Goal: Task Accomplishment & Management: Complete application form

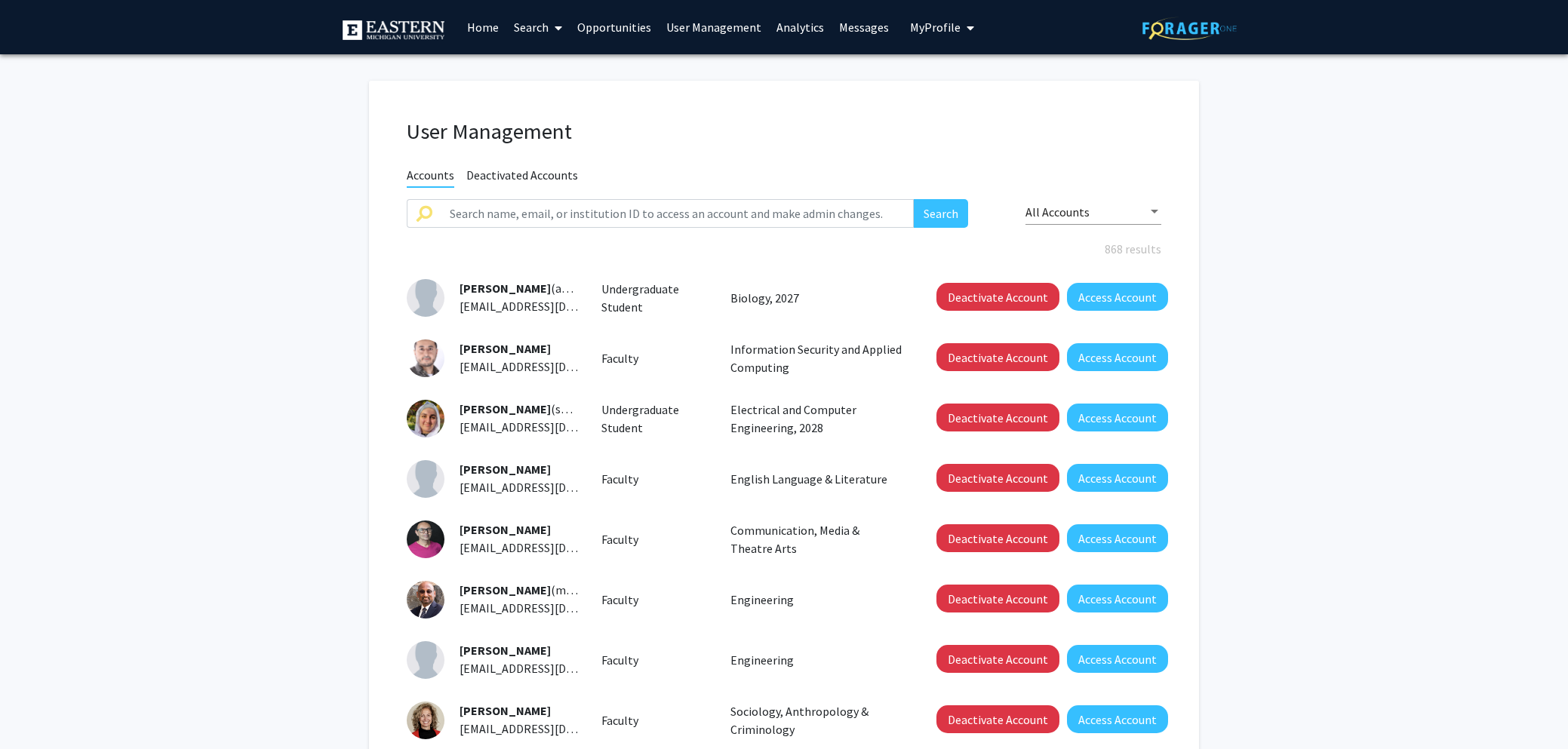
click at [618, 30] on link "Opportunities" at bounding box center [614, 27] width 89 height 53
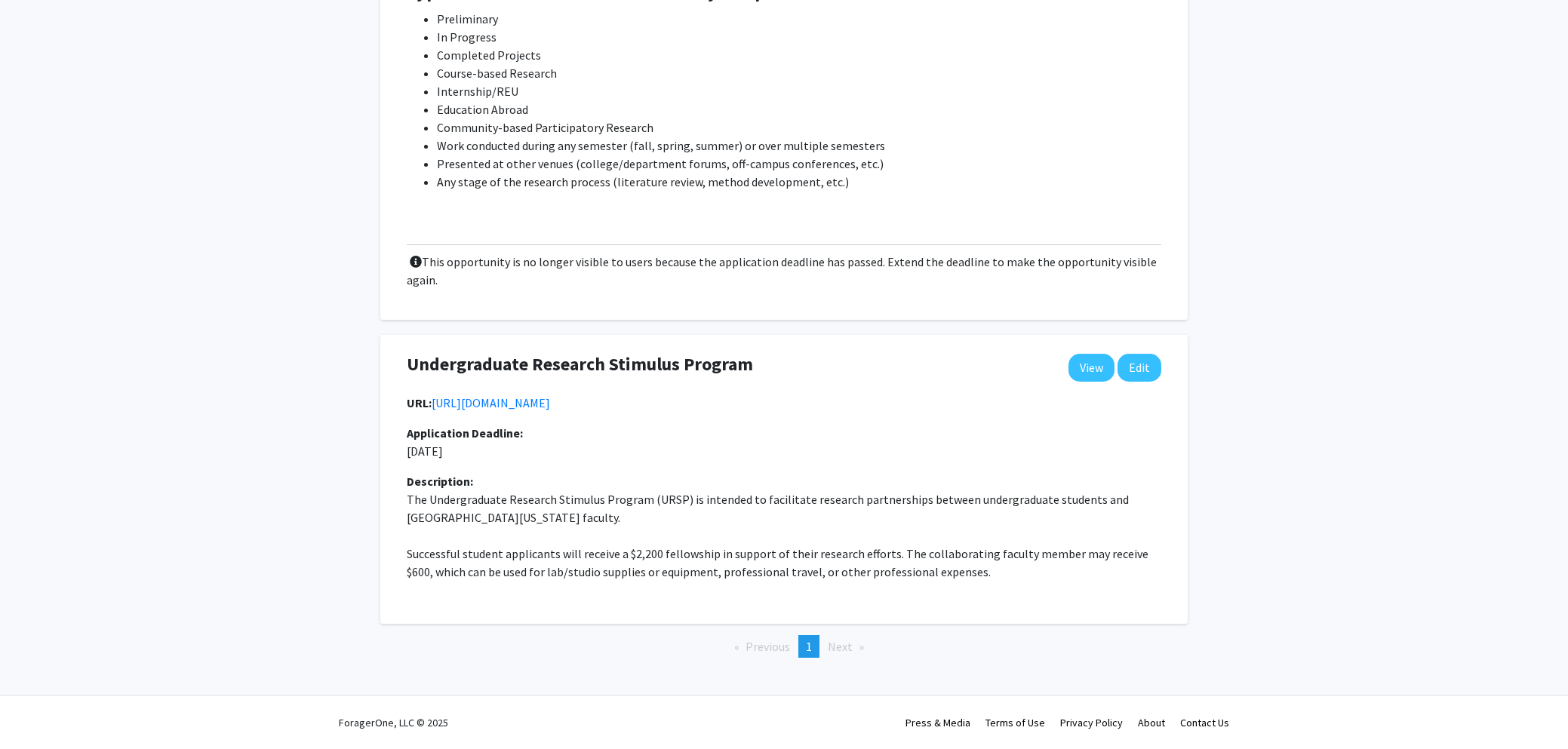
scroll to position [1105, 0]
click at [1143, 354] on button "Edit" at bounding box center [1139, 368] width 44 height 28
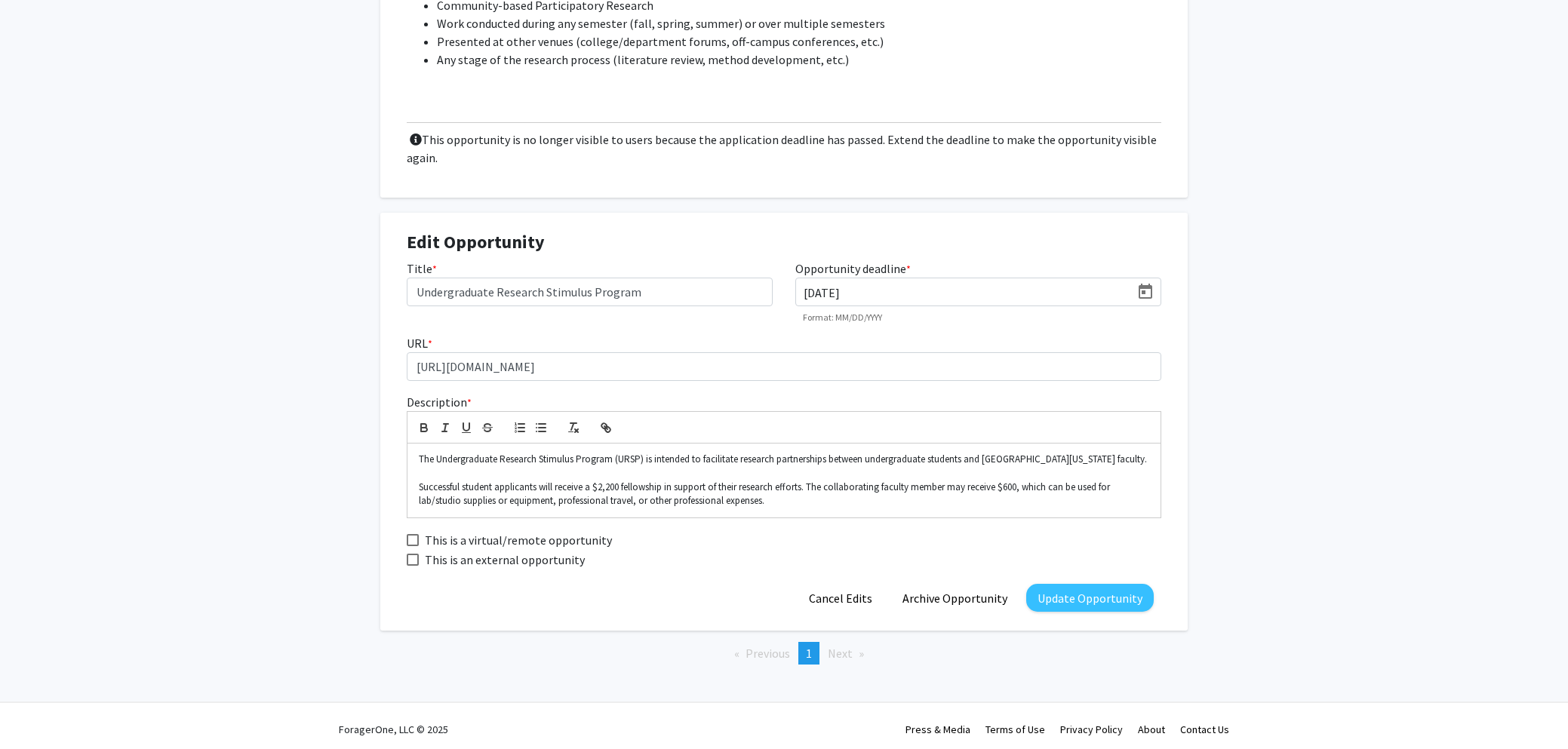
scroll to position [1205, 0]
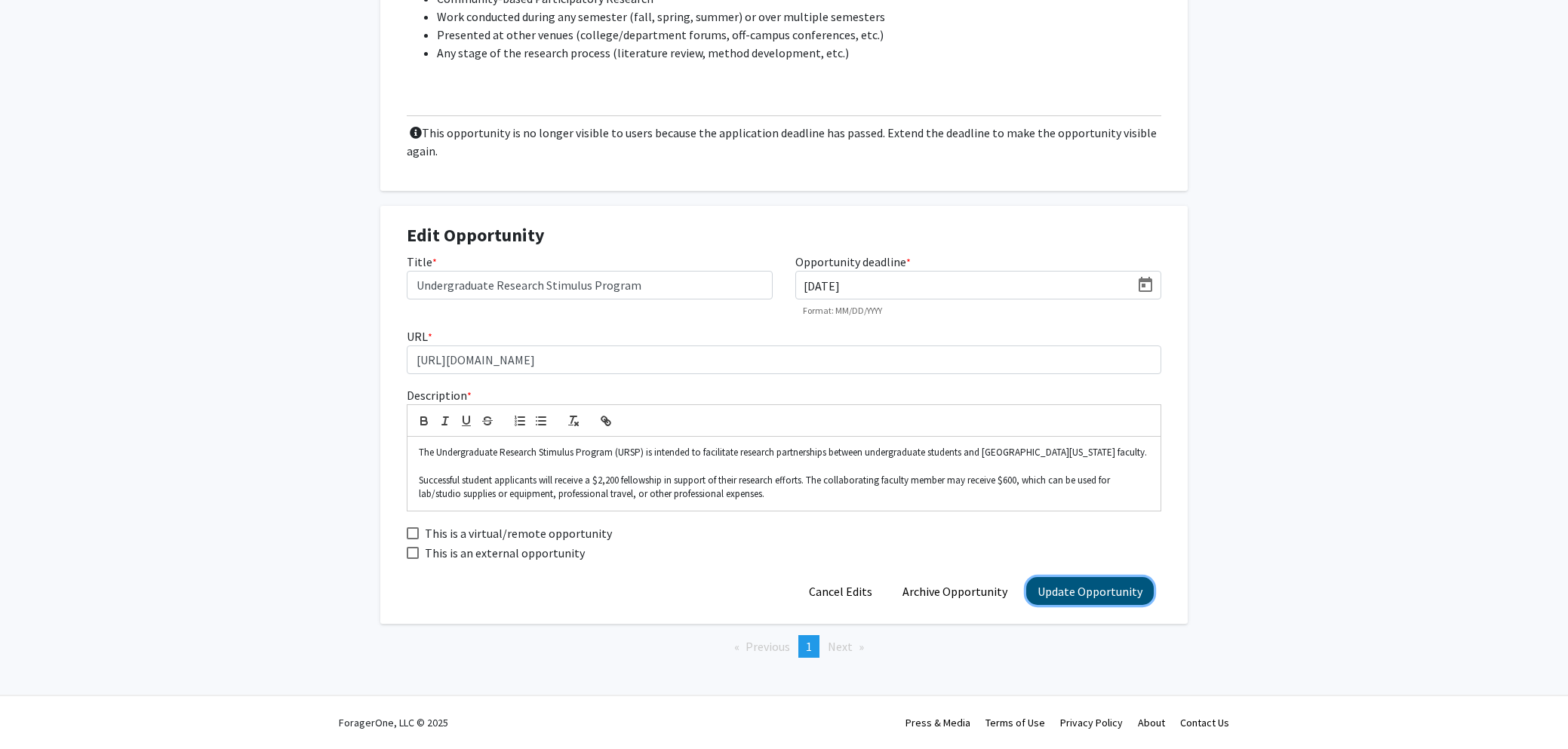
click at [1096, 605] on button "Update Opportunity" at bounding box center [1090, 591] width 128 height 28
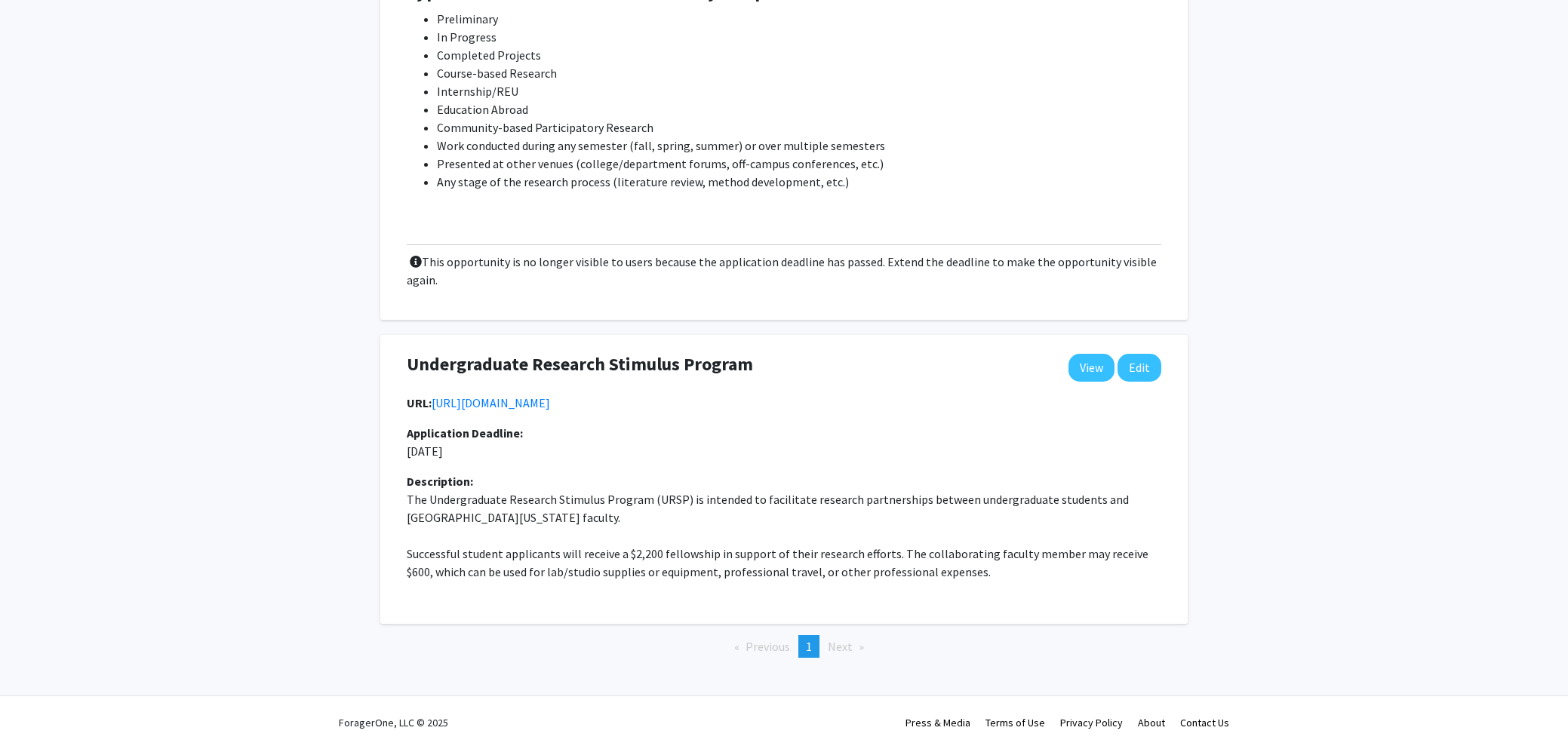
scroll to position [0, 0]
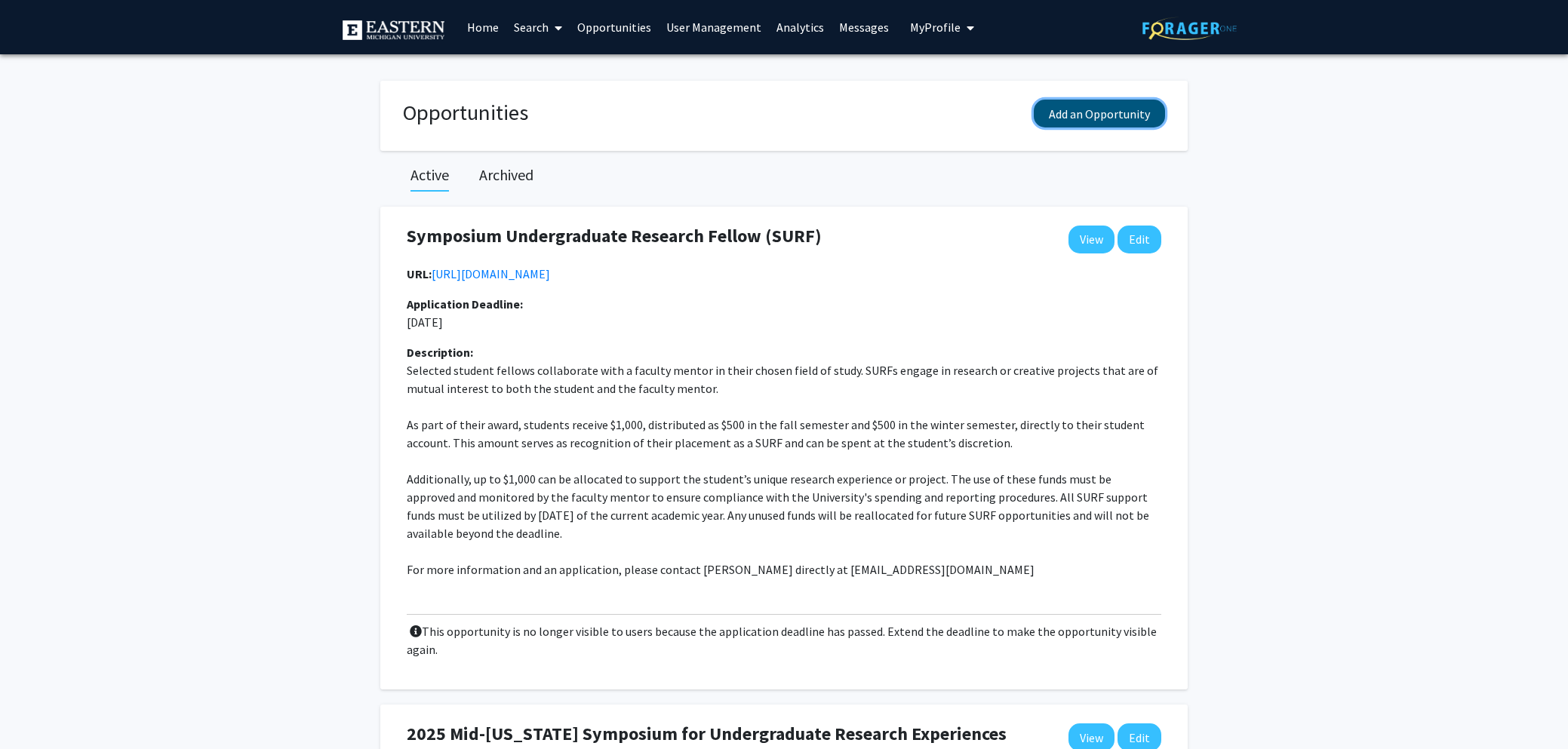
click at [1103, 112] on button "Add an Opportunity" at bounding box center [1099, 114] width 132 height 28
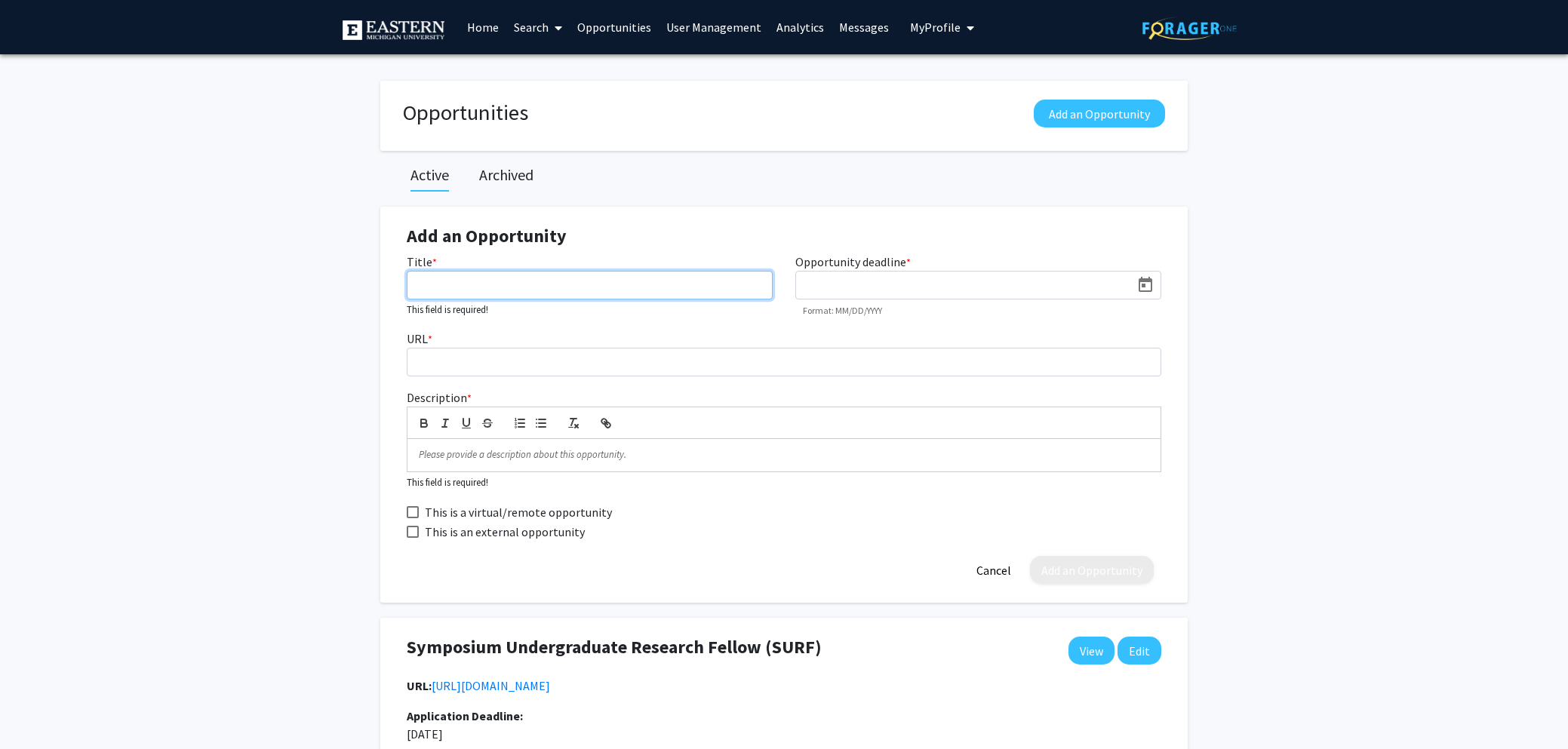
click at [595, 285] on input "Title *" at bounding box center [589, 285] width 366 height 29
drag, startPoint x: 556, startPoint y: 288, endPoint x: 247, endPoint y: 278, distance: 309.2
paste input "reative Activity Showcas"
type input "Faculty Scholarly and Creative Activity Showcase"
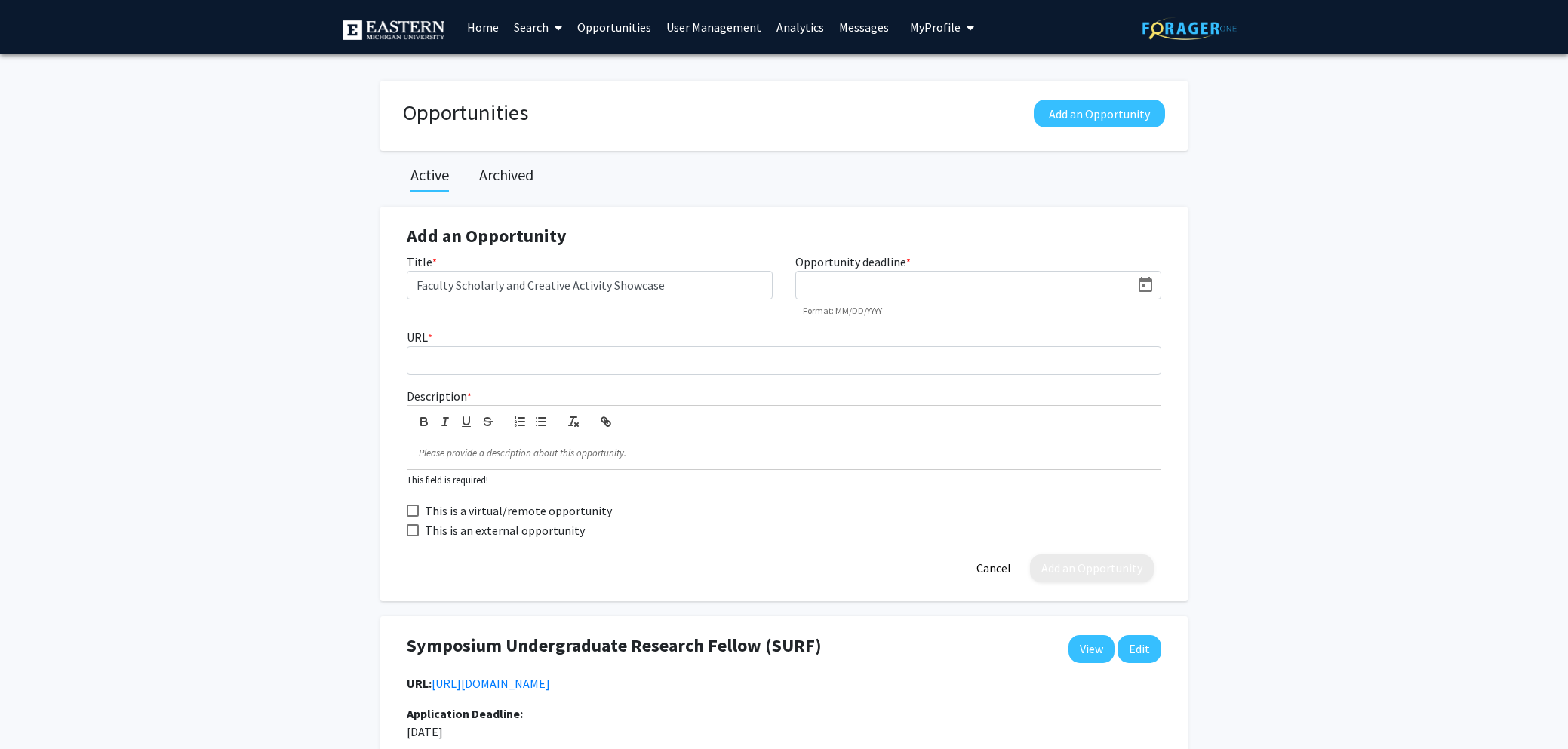
click at [1151, 285] on icon "Open calendar" at bounding box center [1145, 285] width 14 height 15
drag, startPoint x: 1006, startPoint y: 335, endPoint x: 992, endPoint y: 343, distance: 16.1
click at [1006, 335] on button "Next month" at bounding box center [1000, 331] width 30 height 30
click at [849, 459] on div "13" at bounding box center [847, 457] width 27 height 27
type input "[DATE]"
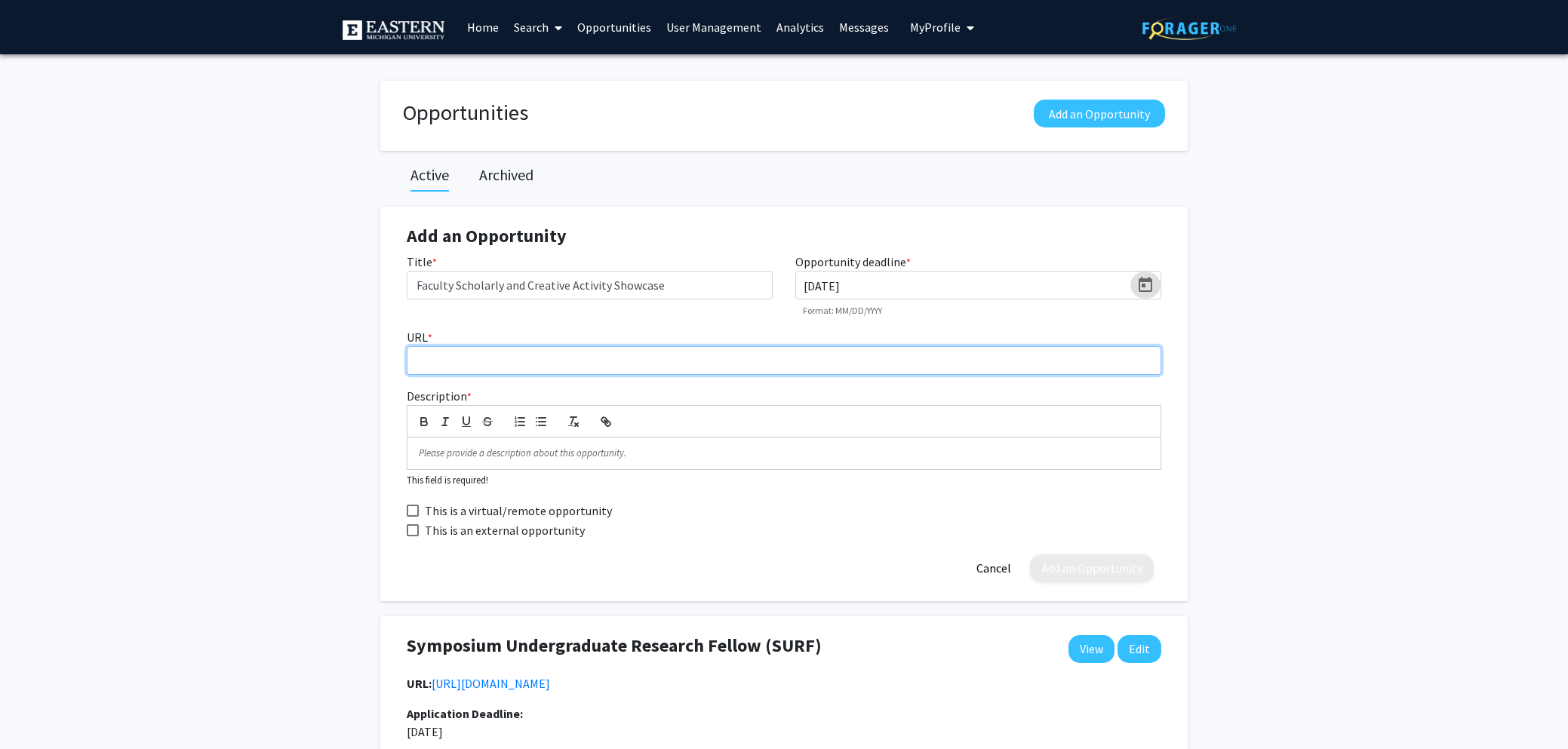
click at [508, 361] on input "URL *" at bounding box center [784, 360] width 755 height 29
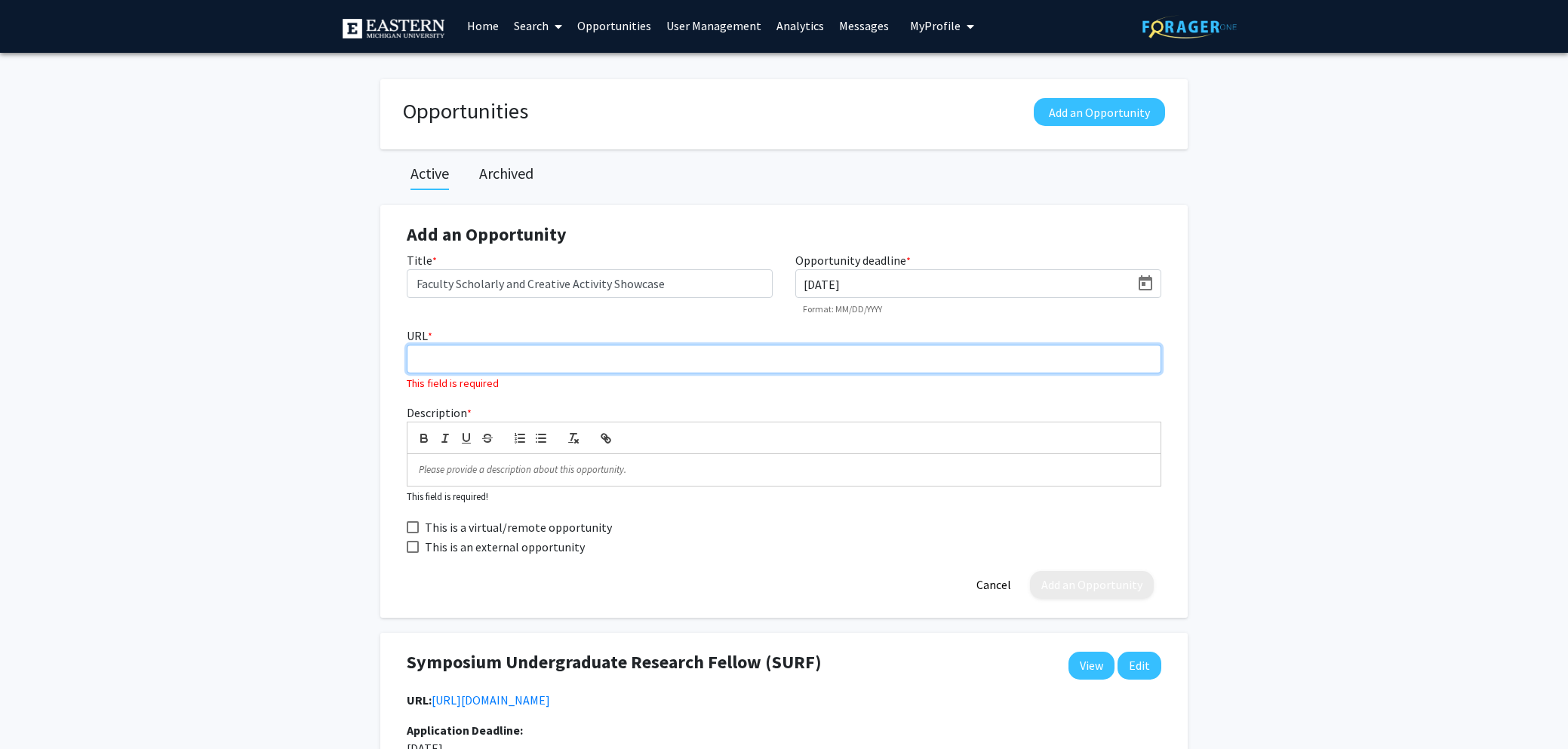
paste input "[URL][DOMAIN_NAME]"
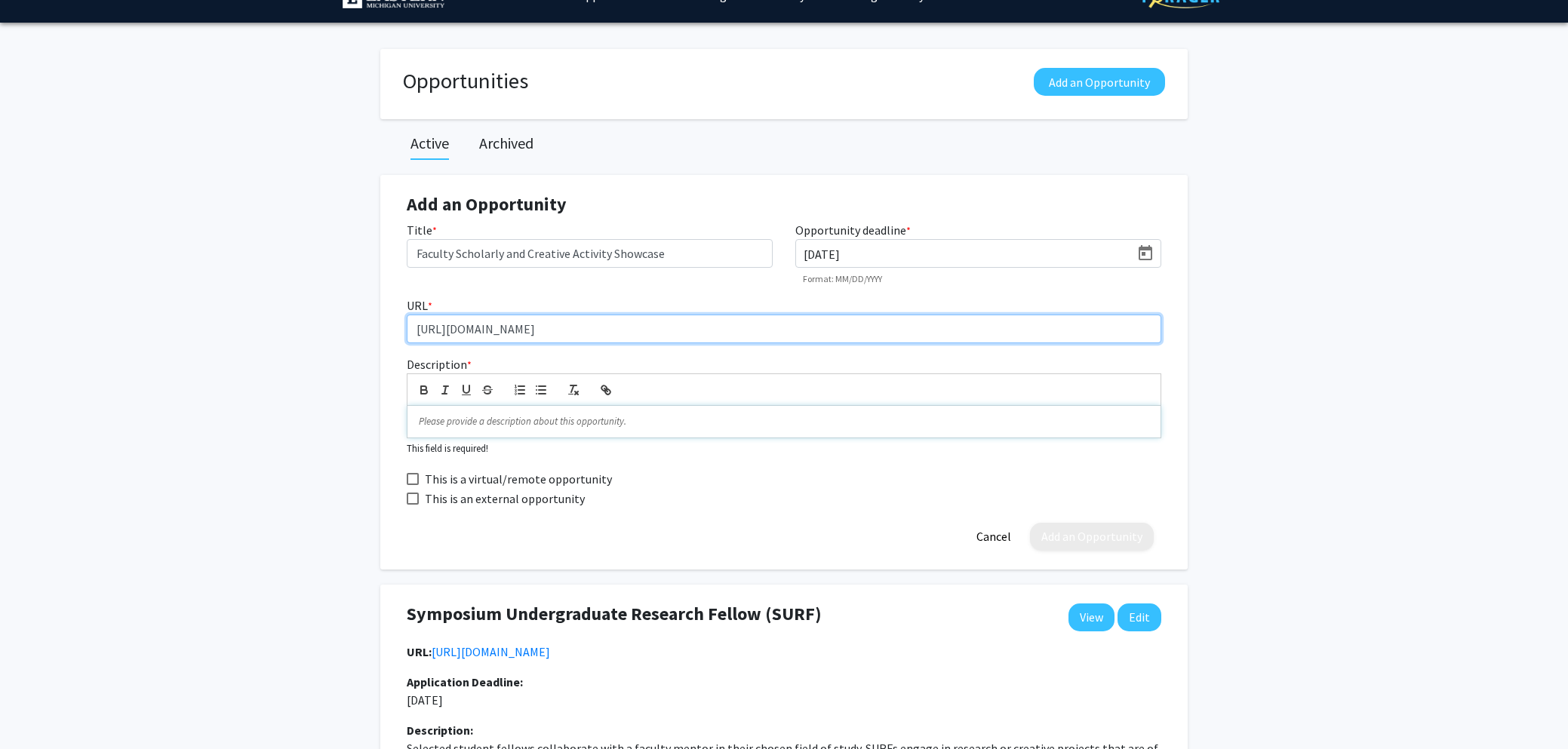
scroll to position [39, 0]
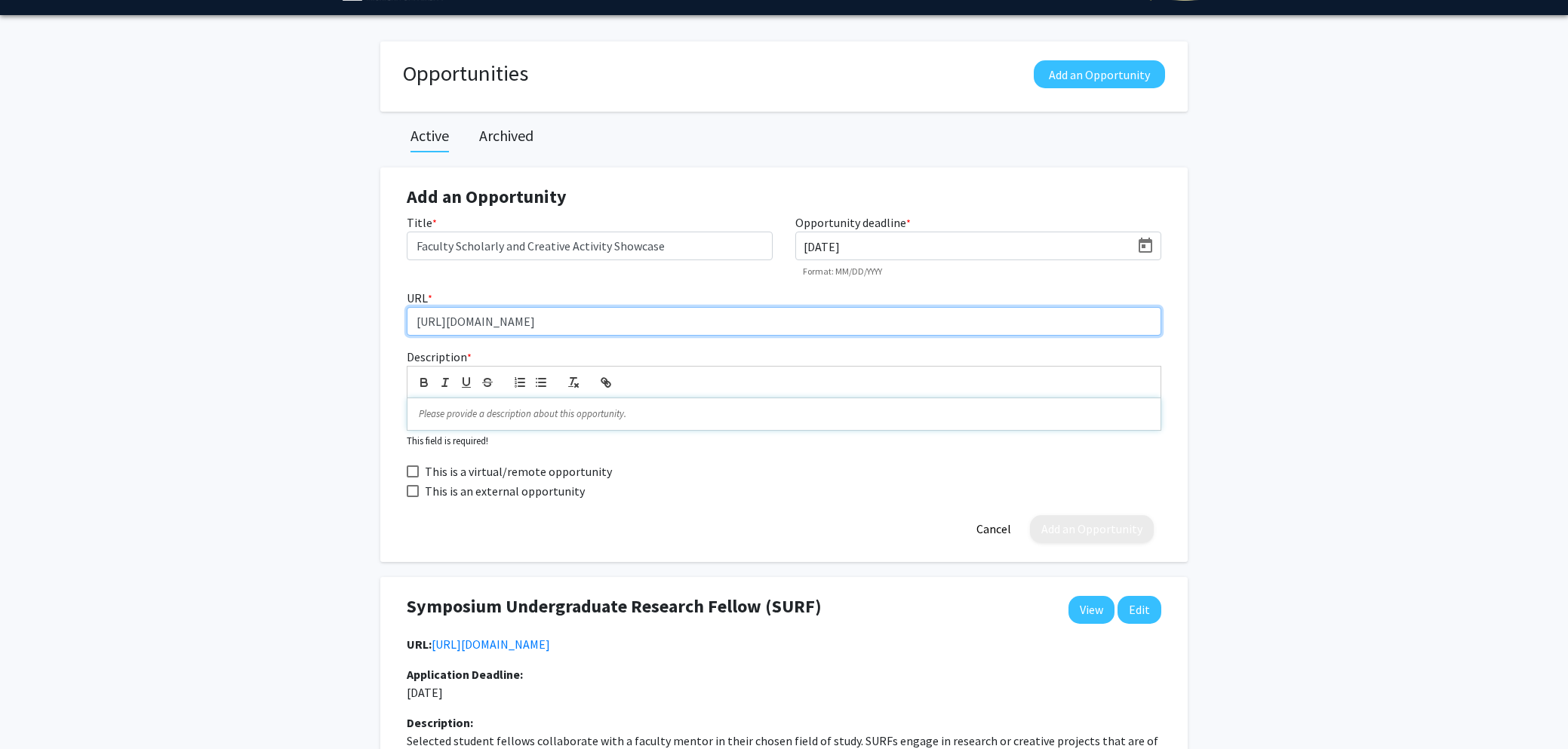
type input "[URL][DOMAIN_NAME]"
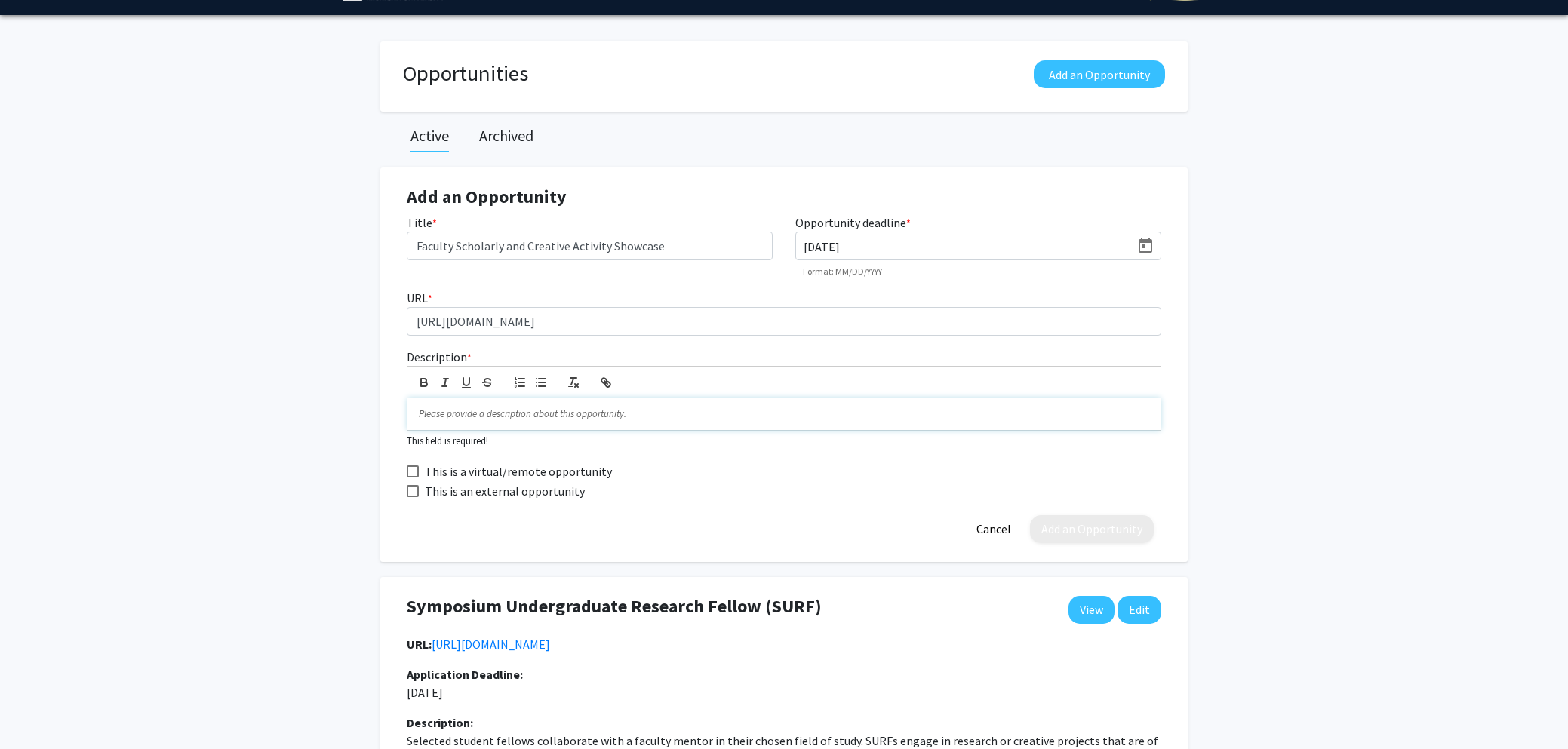
drag, startPoint x: 541, startPoint y: 417, endPoint x: 587, endPoint y: 367, distance: 67.9
click at [541, 417] on p at bounding box center [784, 414] width 730 height 14
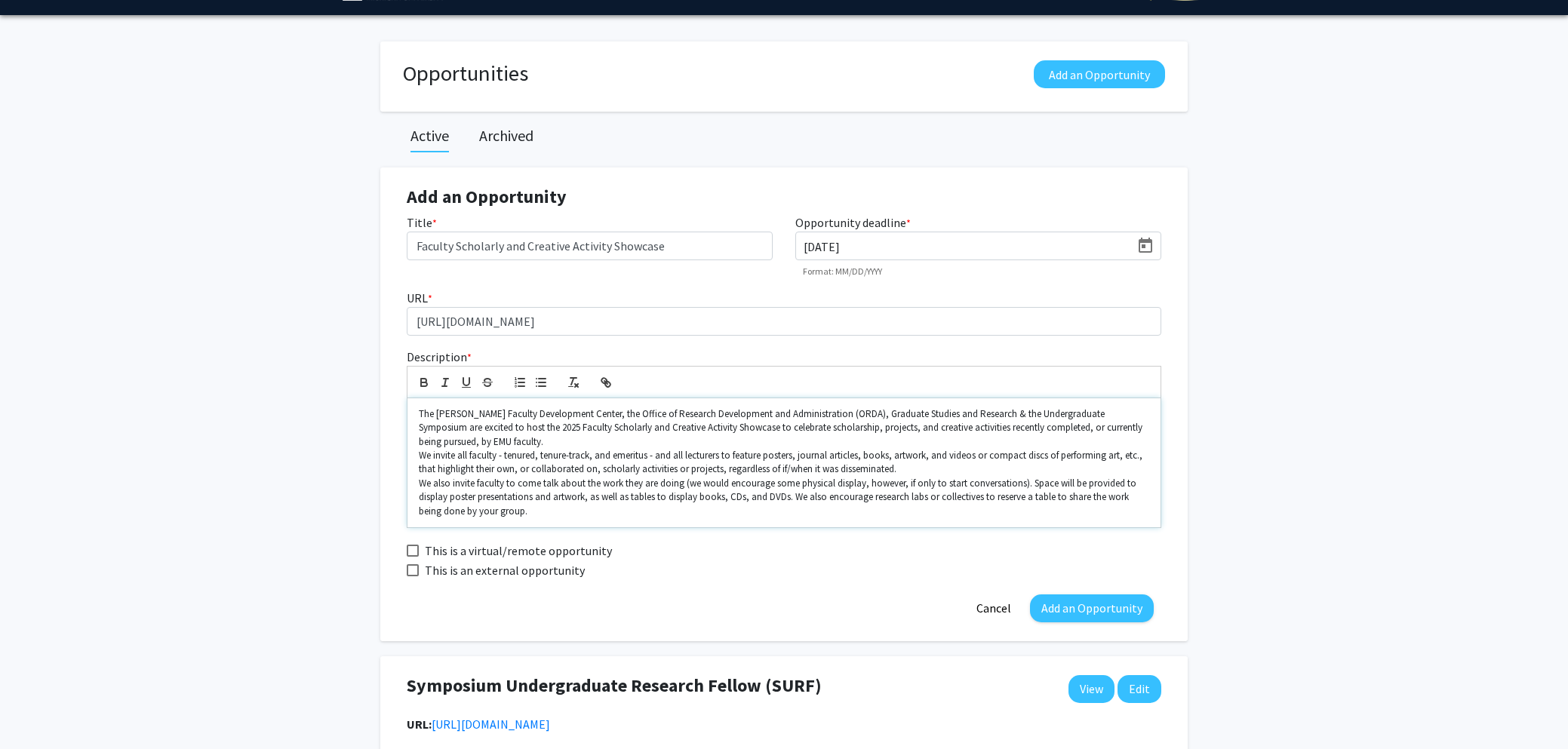
scroll to position [0, 0]
click at [591, 442] on p "The [PERSON_NAME] Faculty Development Center, the Office of Research Developmen…" at bounding box center [784, 428] width 730 height 42
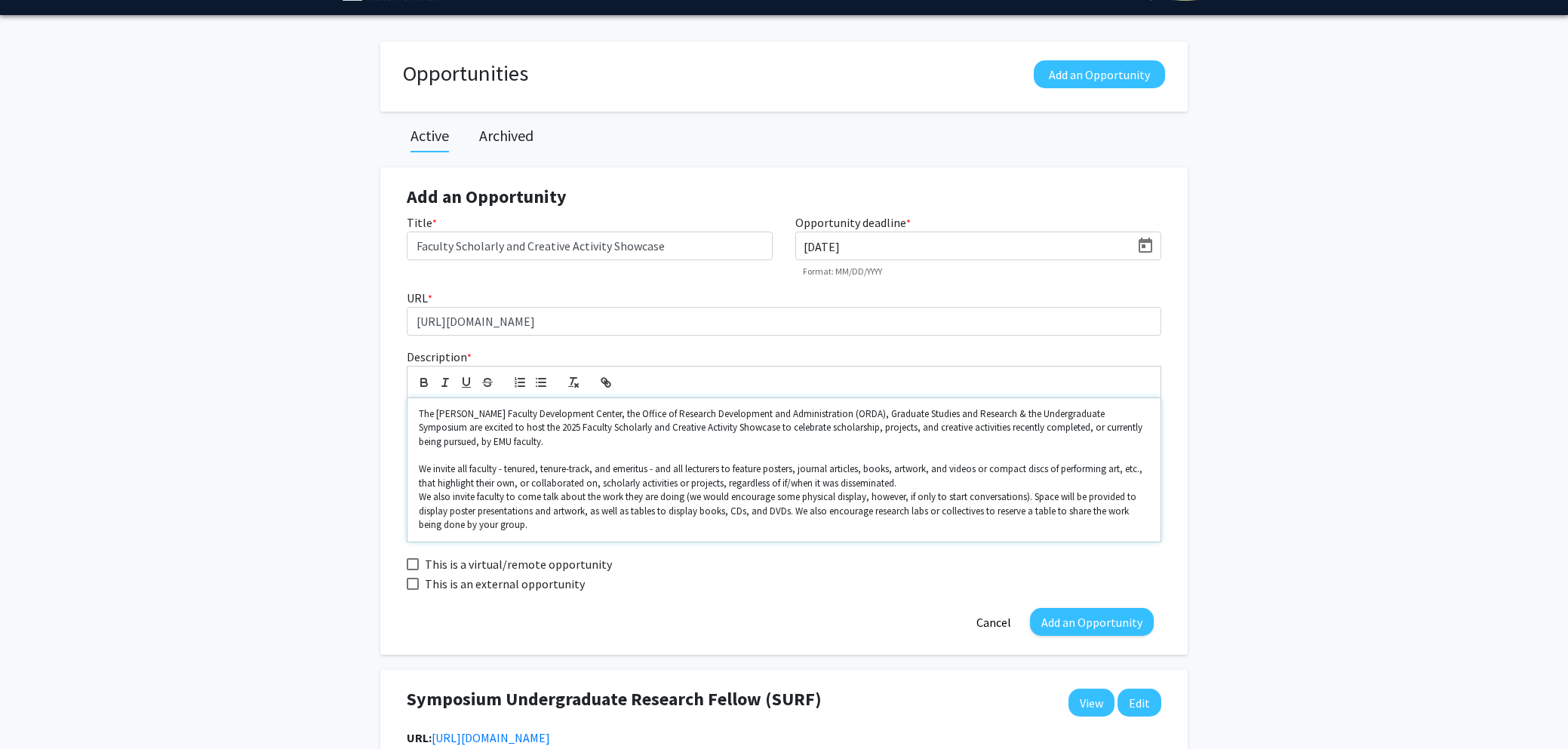
click at [918, 482] on p "We invite all faculty - tenured, tenure-track, and emeritus - and all lecturers…" at bounding box center [784, 477] width 730 height 28
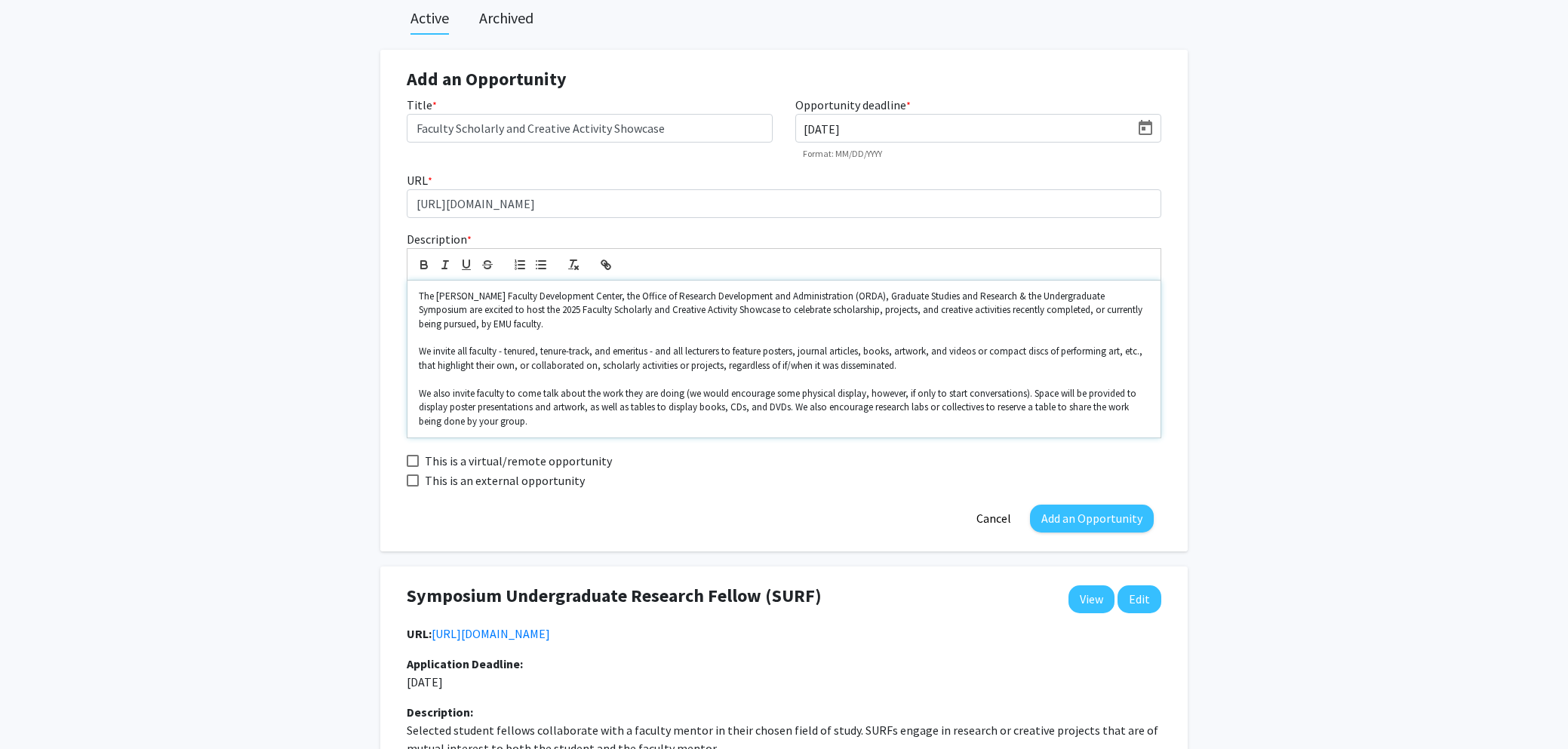
scroll to position [161, 0]
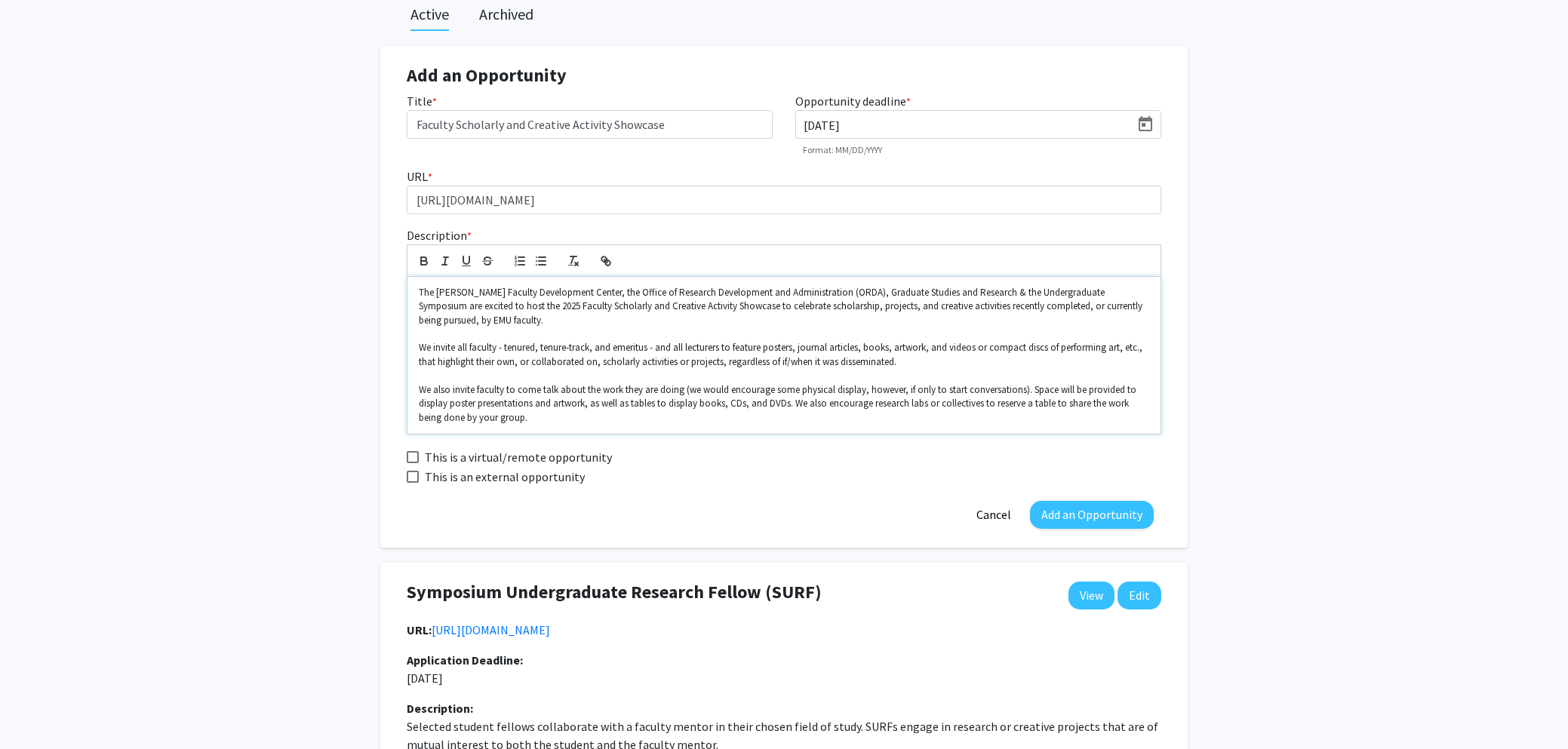
drag, startPoint x: 554, startPoint y: 410, endPoint x: 568, endPoint y: 426, distance: 21.3
click at [554, 410] on p "We also invite faculty to come talk about the work they are doing (we would enc…" at bounding box center [784, 404] width 730 height 42
click at [553, 424] on p "We also invite faculty to come talk about the work they are doing (we would enc…" at bounding box center [784, 404] width 730 height 42
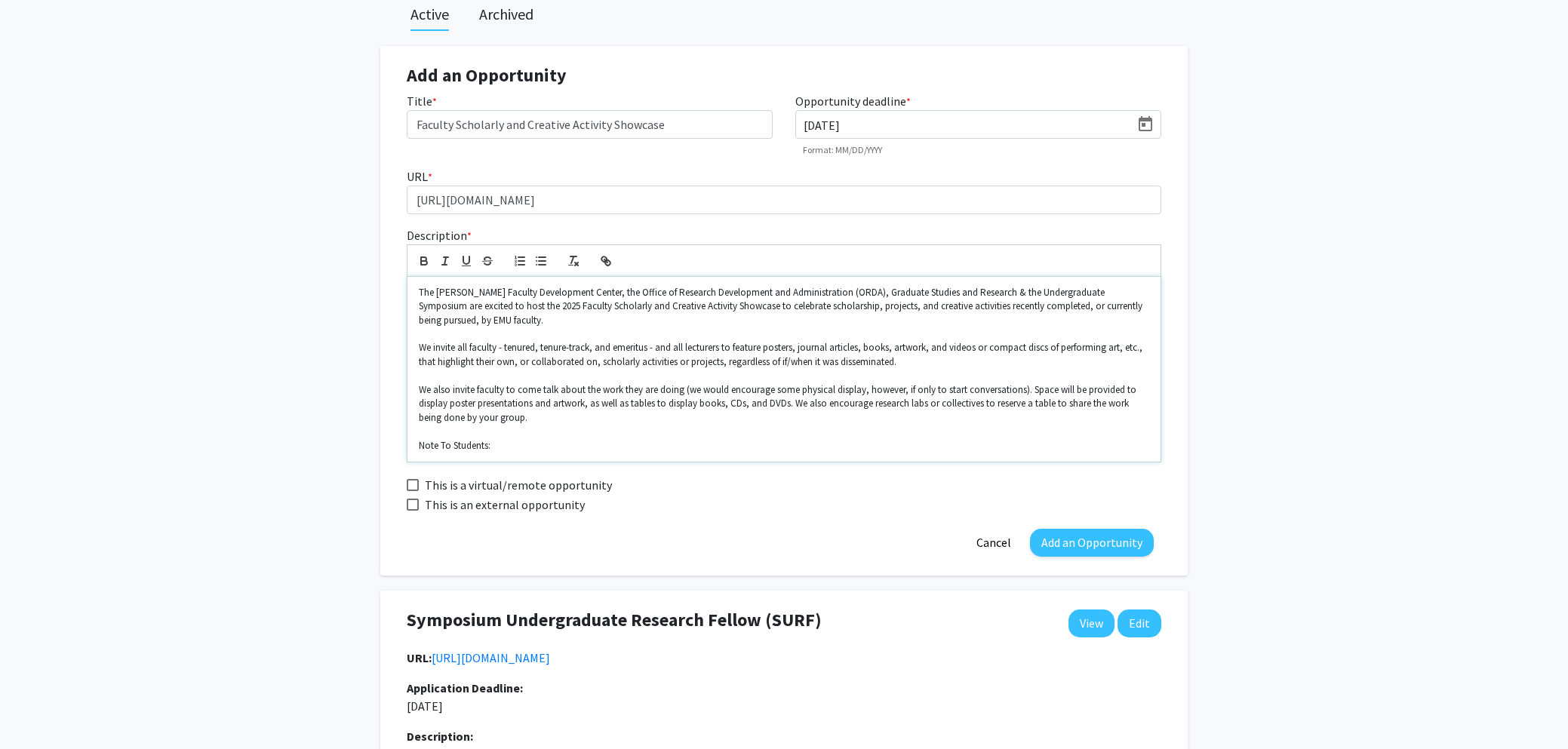
scroll to position [0, 0]
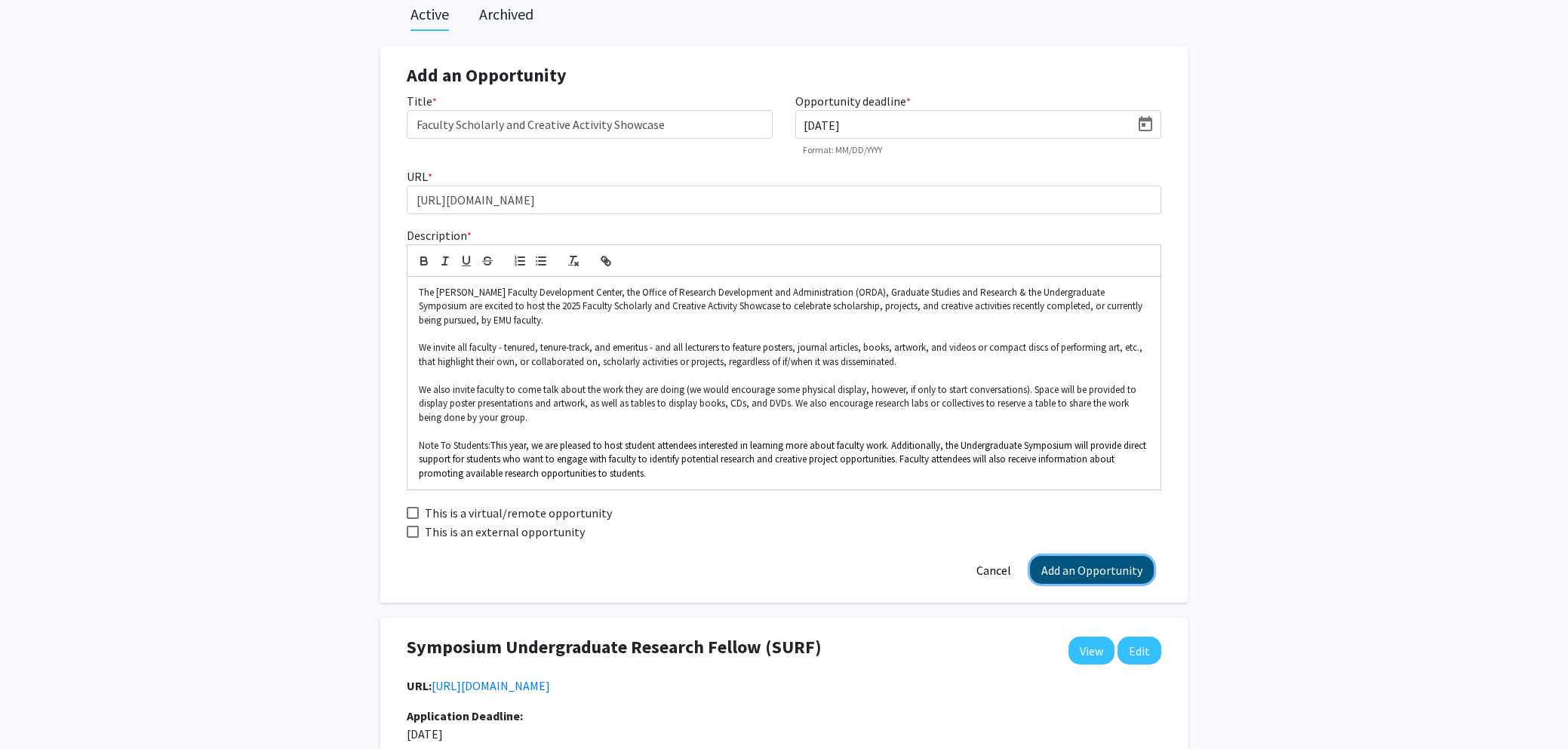
click at [1106, 565] on button "Add an Opportunity" at bounding box center [1091, 570] width 124 height 28
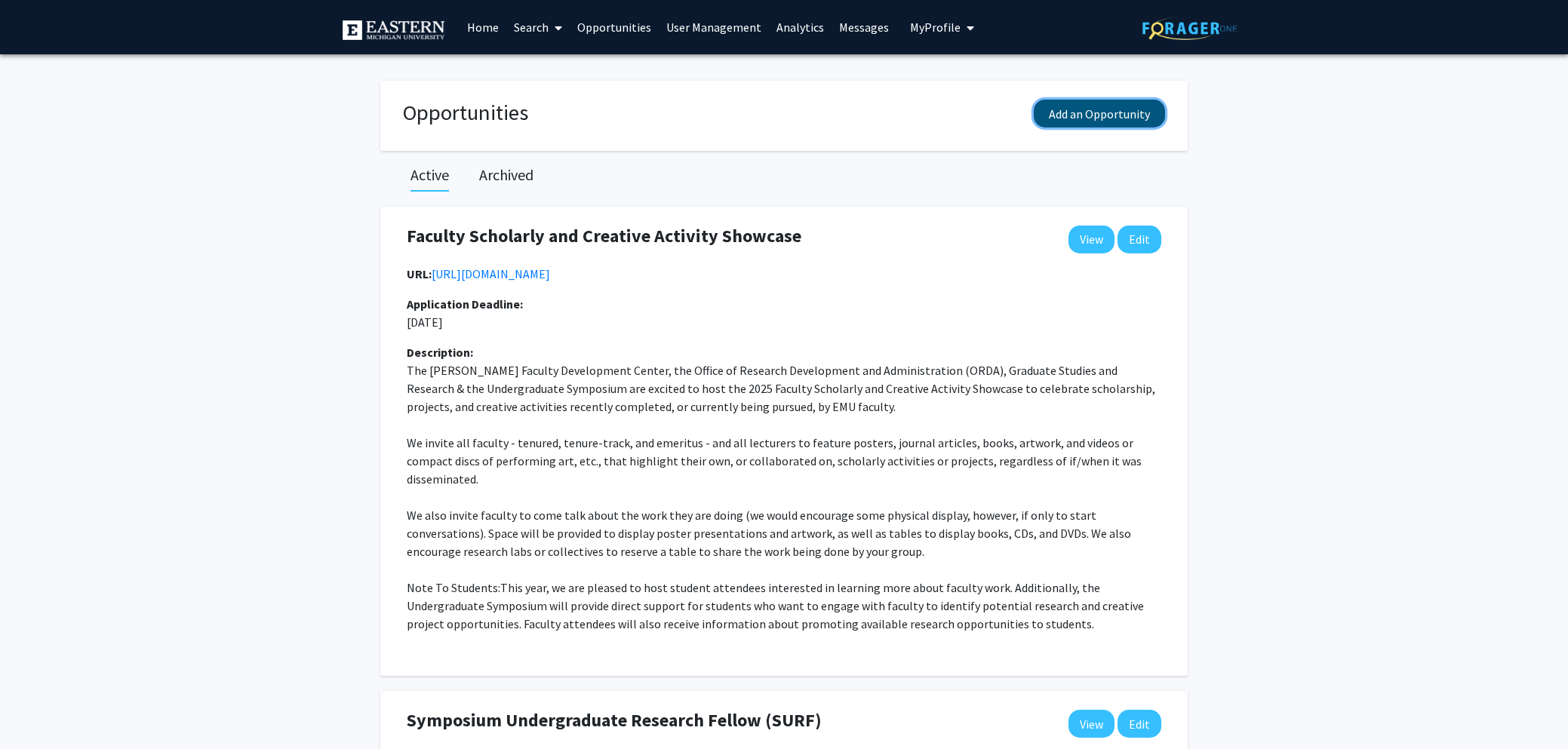
drag, startPoint x: 1080, startPoint y: 111, endPoint x: 1039, endPoint y: 108, distance: 41.1
click at [1080, 111] on button "Add an Opportunity" at bounding box center [1099, 114] width 132 height 28
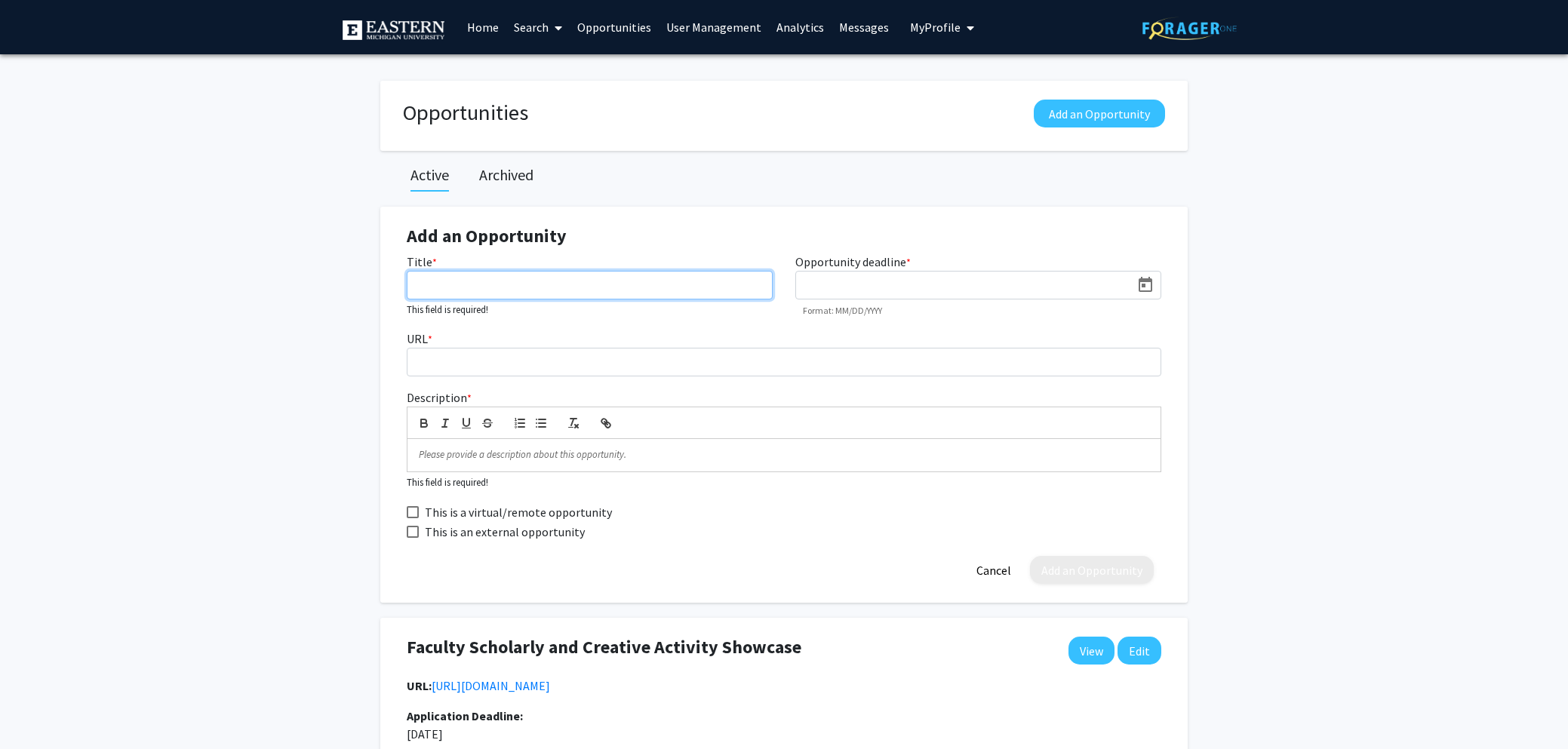
click at [445, 280] on input "Title *" at bounding box center [589, 285] width 366 height 29
paste input "Flipping the Script: A Student-Led Teaching and Learning Conference"
type input "Flipping the Script: A Student-Led Teaching and Learning Conference"
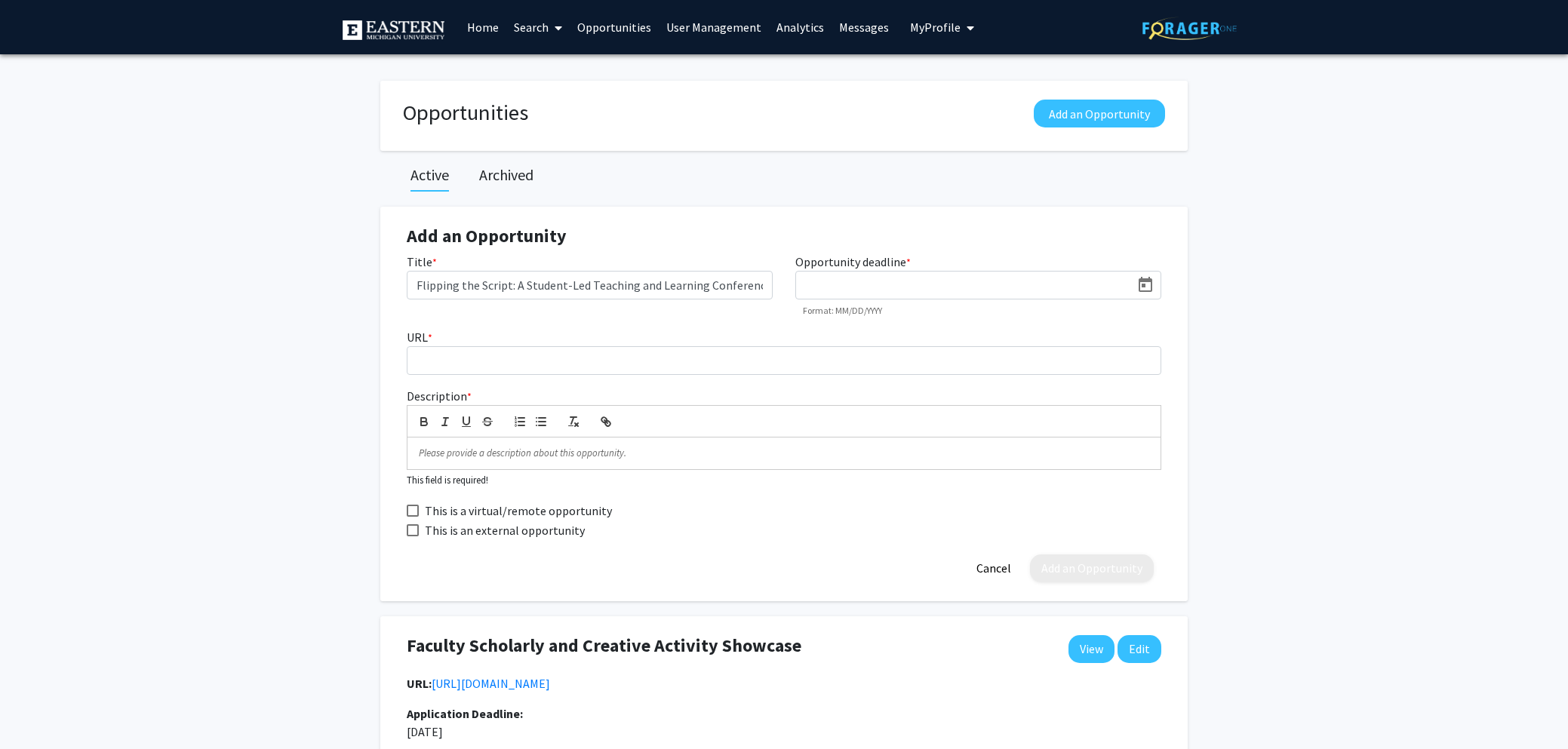
drag, startPoint x: 869, startPoint y: 285, endPoint x: 823, endPoint y: 287, distance: 46.0
click at [868, 285] on input at bounding box center [967, 285] width 326 height 14
click at [1148, 285] on icon "Open calendar" at bounding box center [1145, 285] width 18 height 18
click at [995, 331] on button "Next month" at bounding box center [1000, 331] width 30 height 30
click at [901, 428] on div "8" at bounding box center [906, 427] width 27 height 27
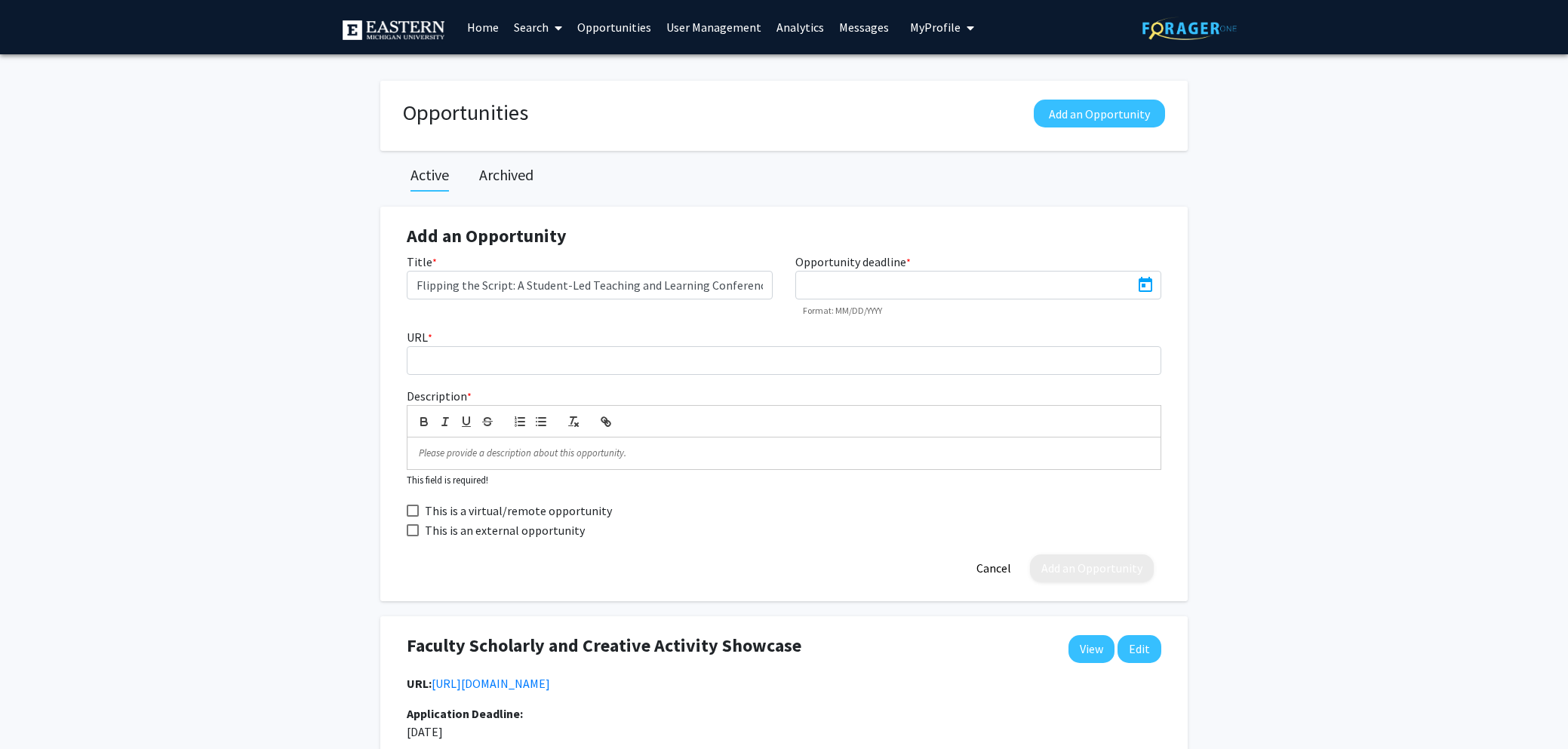
type input "[DATE]"
click at [567, 362] on input "URL *" at bounding box center [784, 360] width 755 height 29
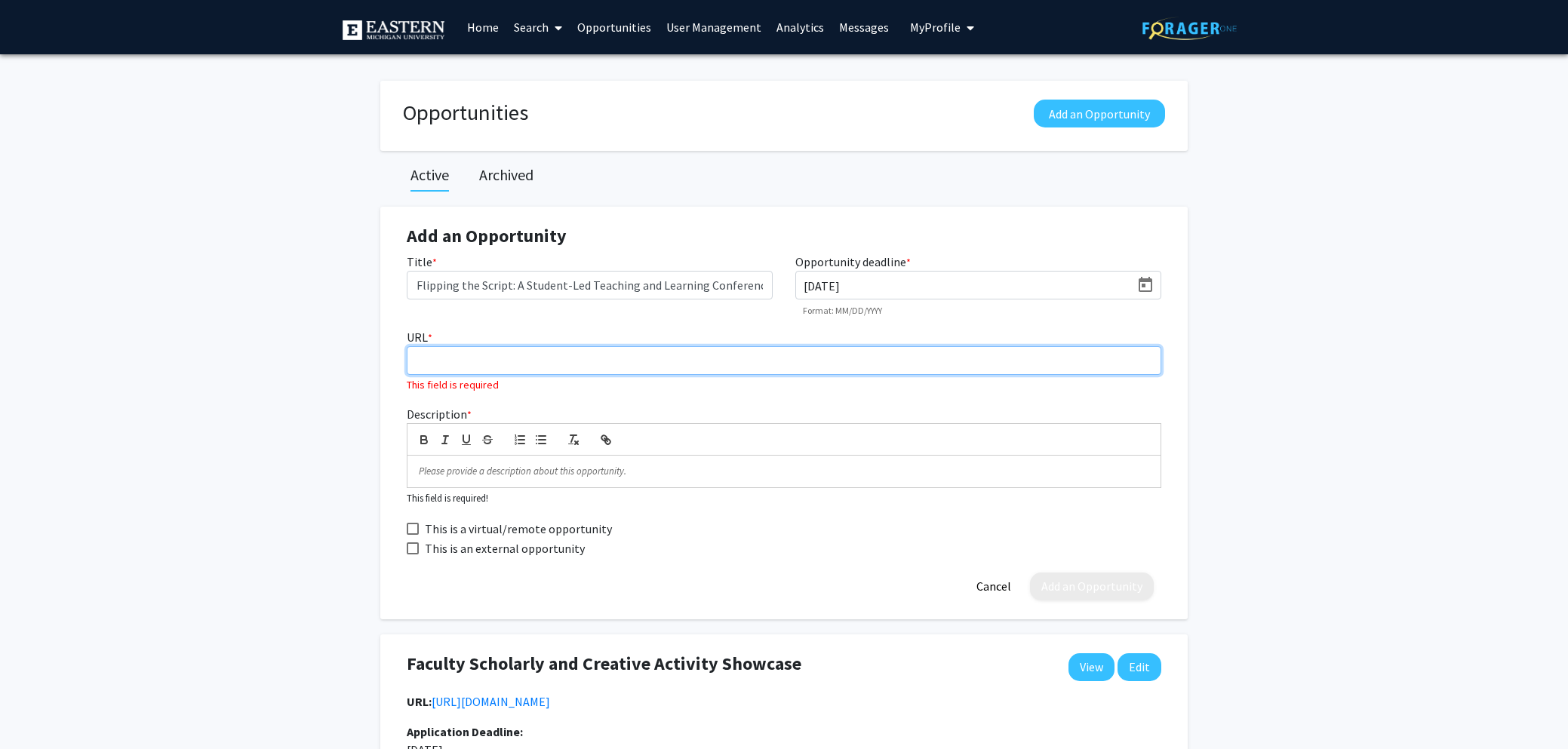
paste input "[URL][DOMAIN_NAME]"
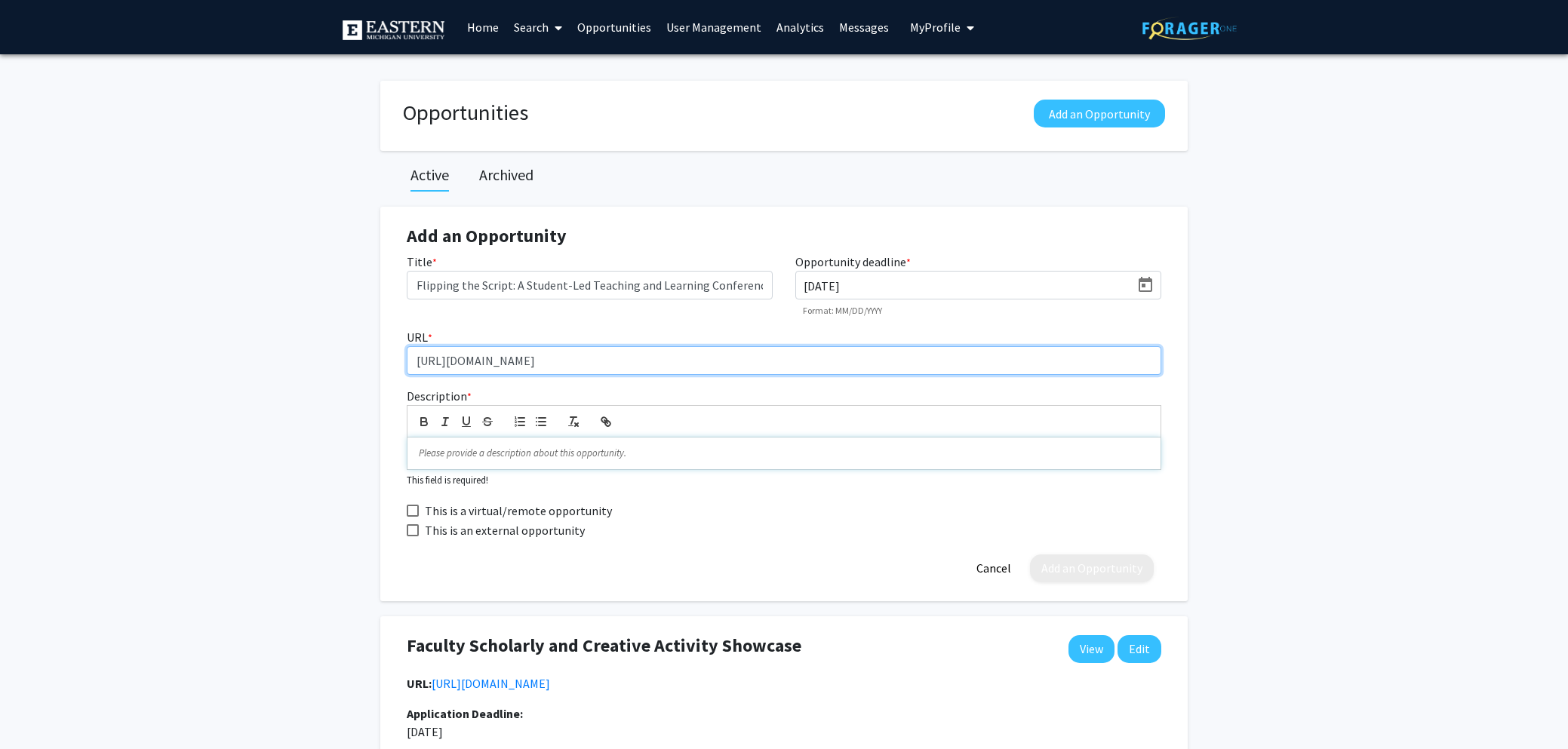
type input "[URL][DOMAIN_NAME]"
drag, startPoint x: 551, startPoint y: 452, endPoint x: 591, endPoint y: 414, distance: 55.2
click at [551, 452] on p at bounding box center [784, 453] width 730 height 14
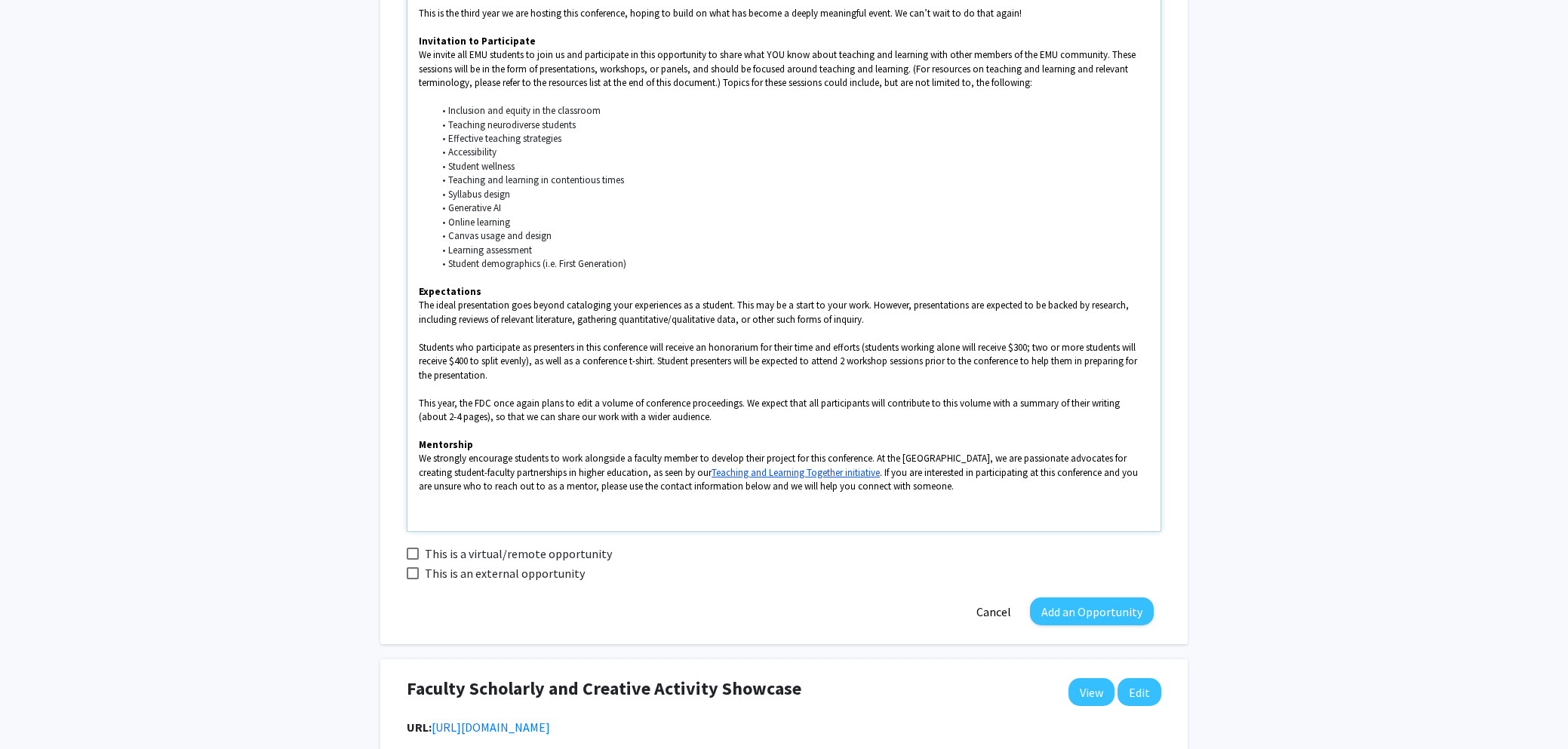
scroll to position [533, 0]
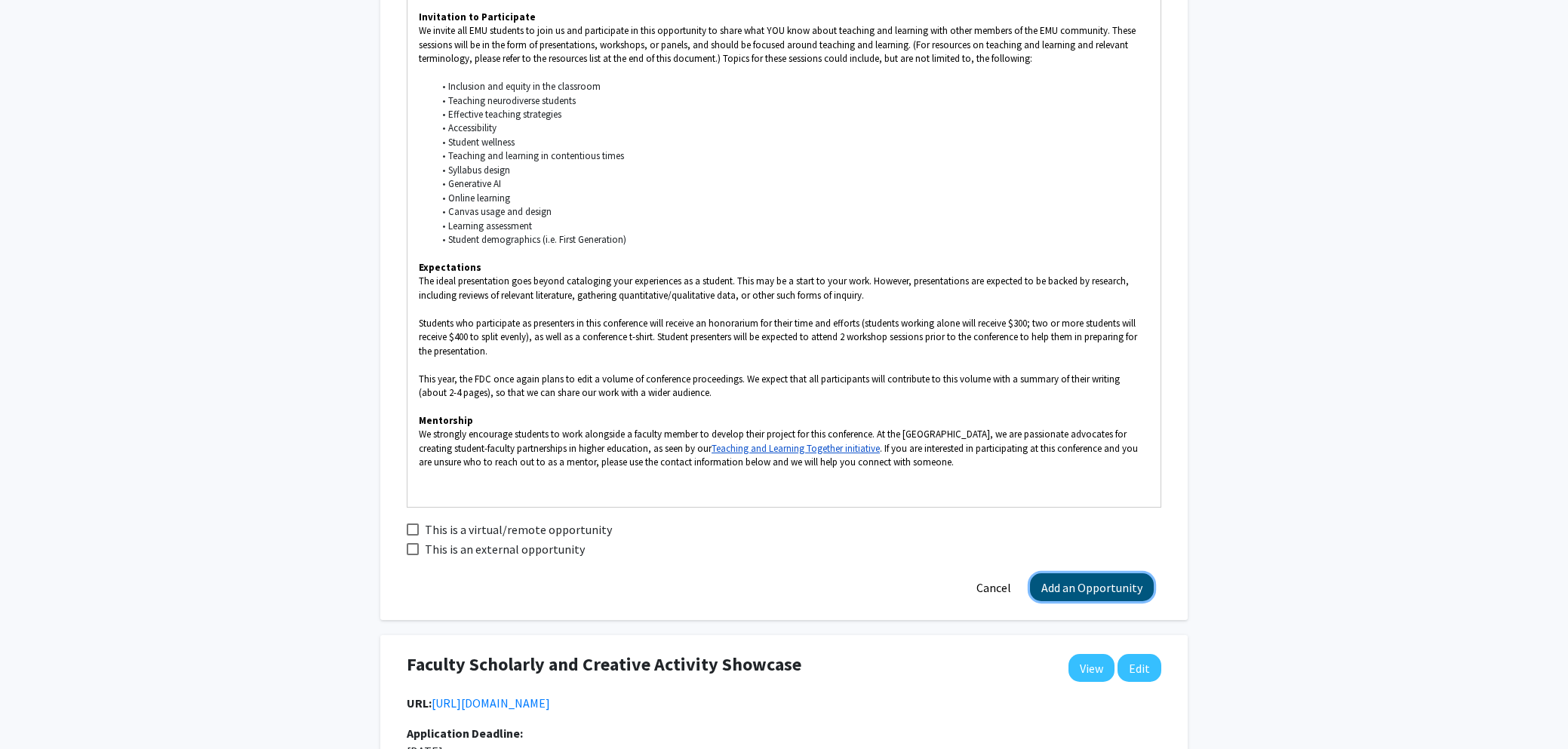
click at [1095, 585] on button "Add an Opportunity" at bounding box center [1091, 587] width 124 height 28
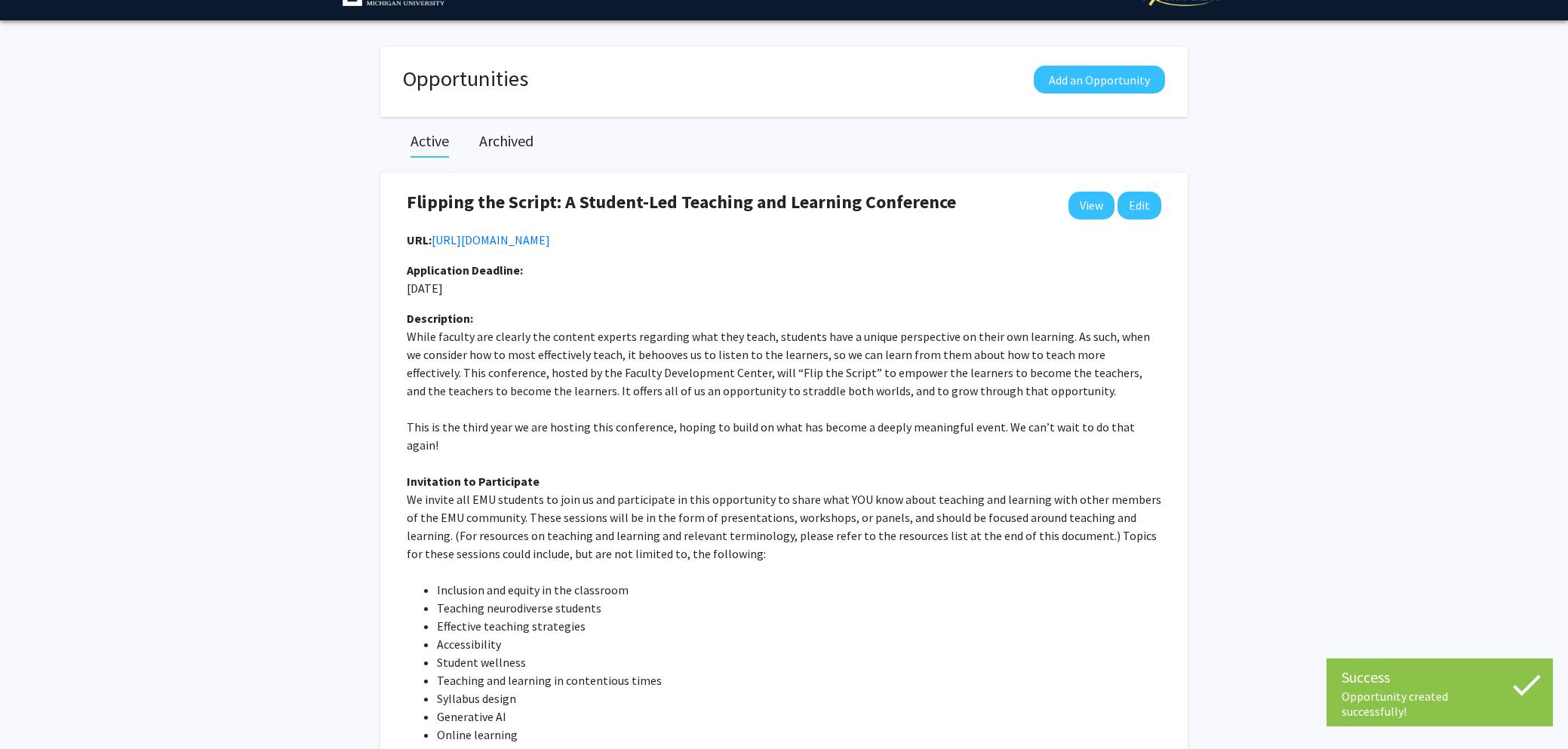
scroll to position [0, 0]
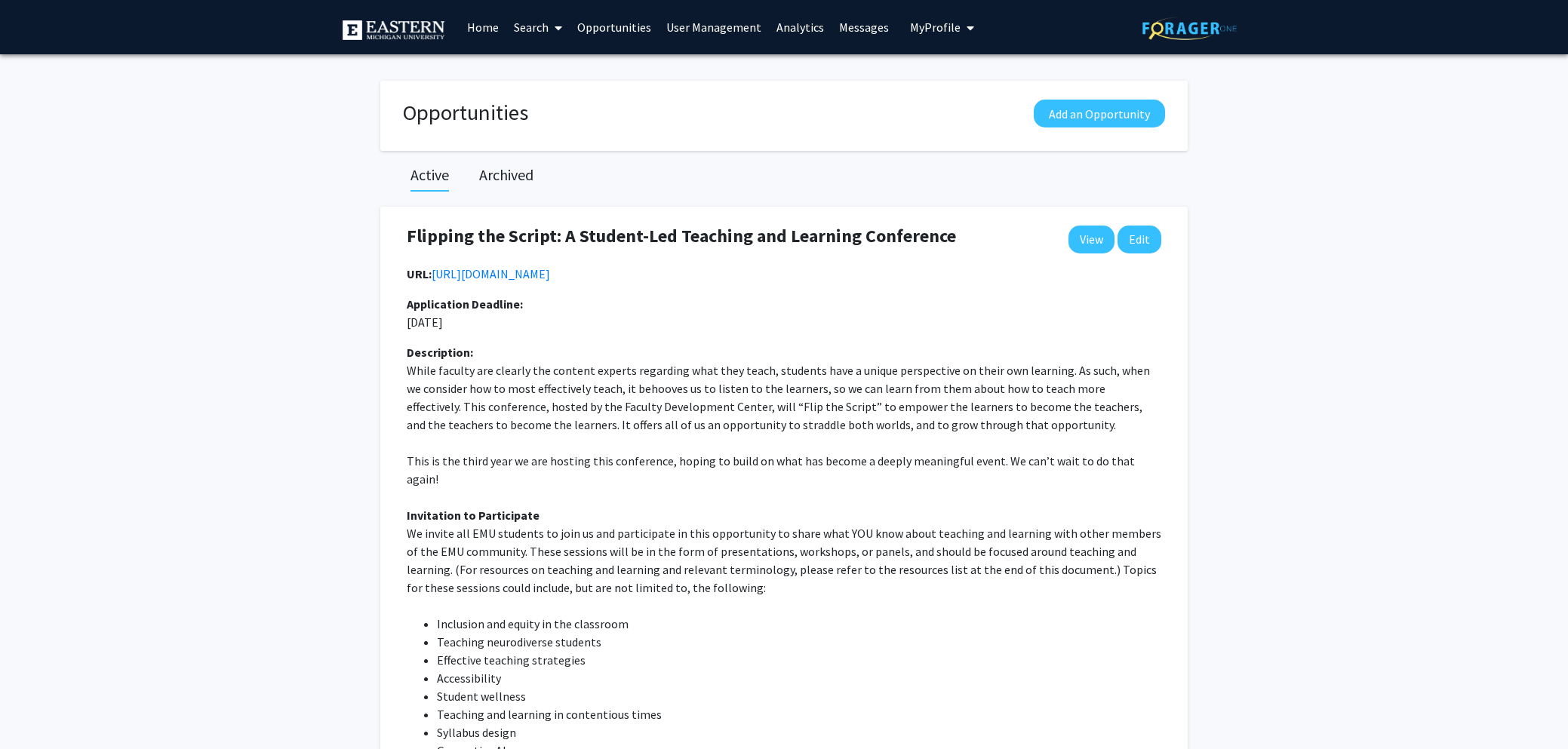
click at [511, 171] on h2 "Archived" at bounding box center [506, 175] width 54 height 18
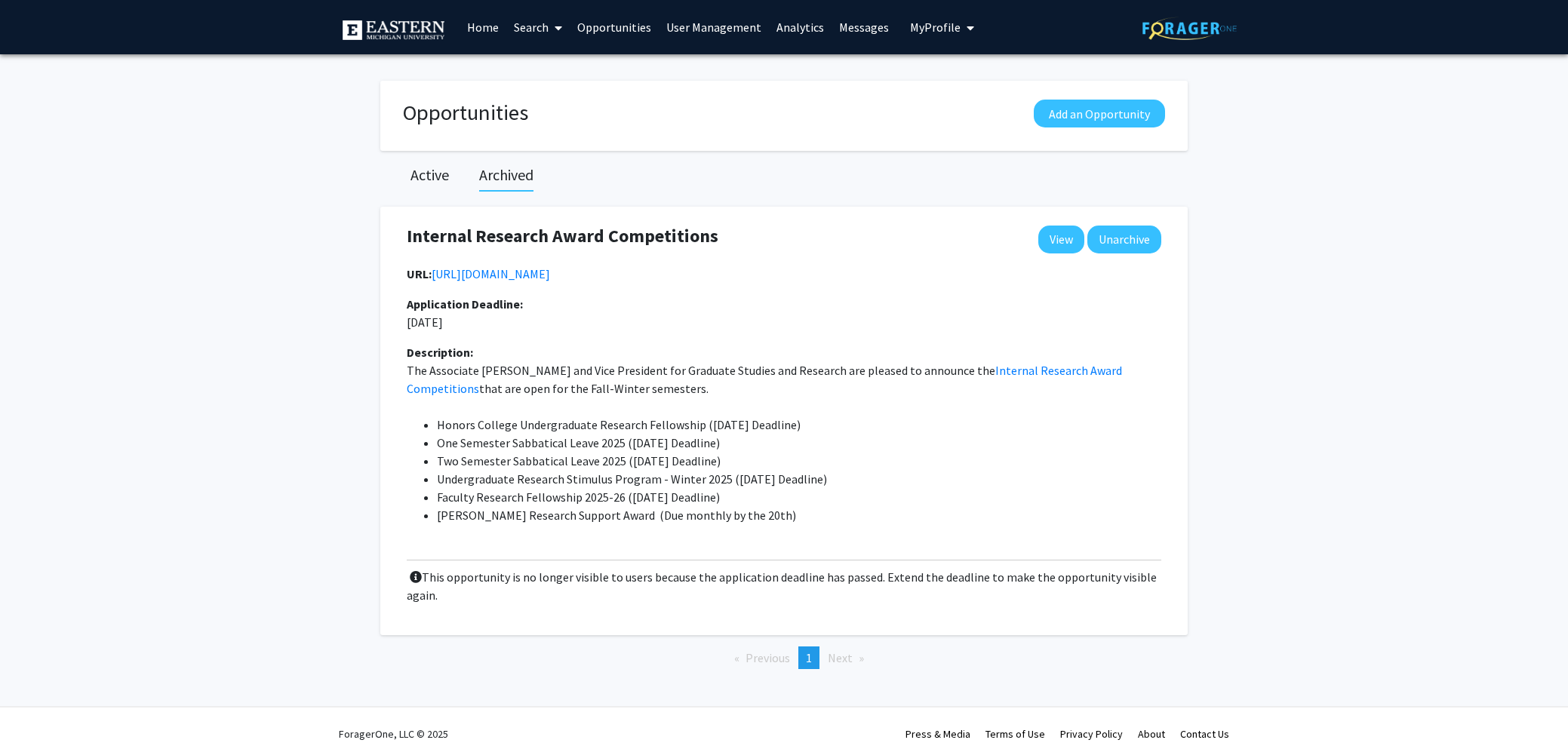
click at [430, 177] on h2 "Active" at bounding box center [429, 175] width 38 height 18
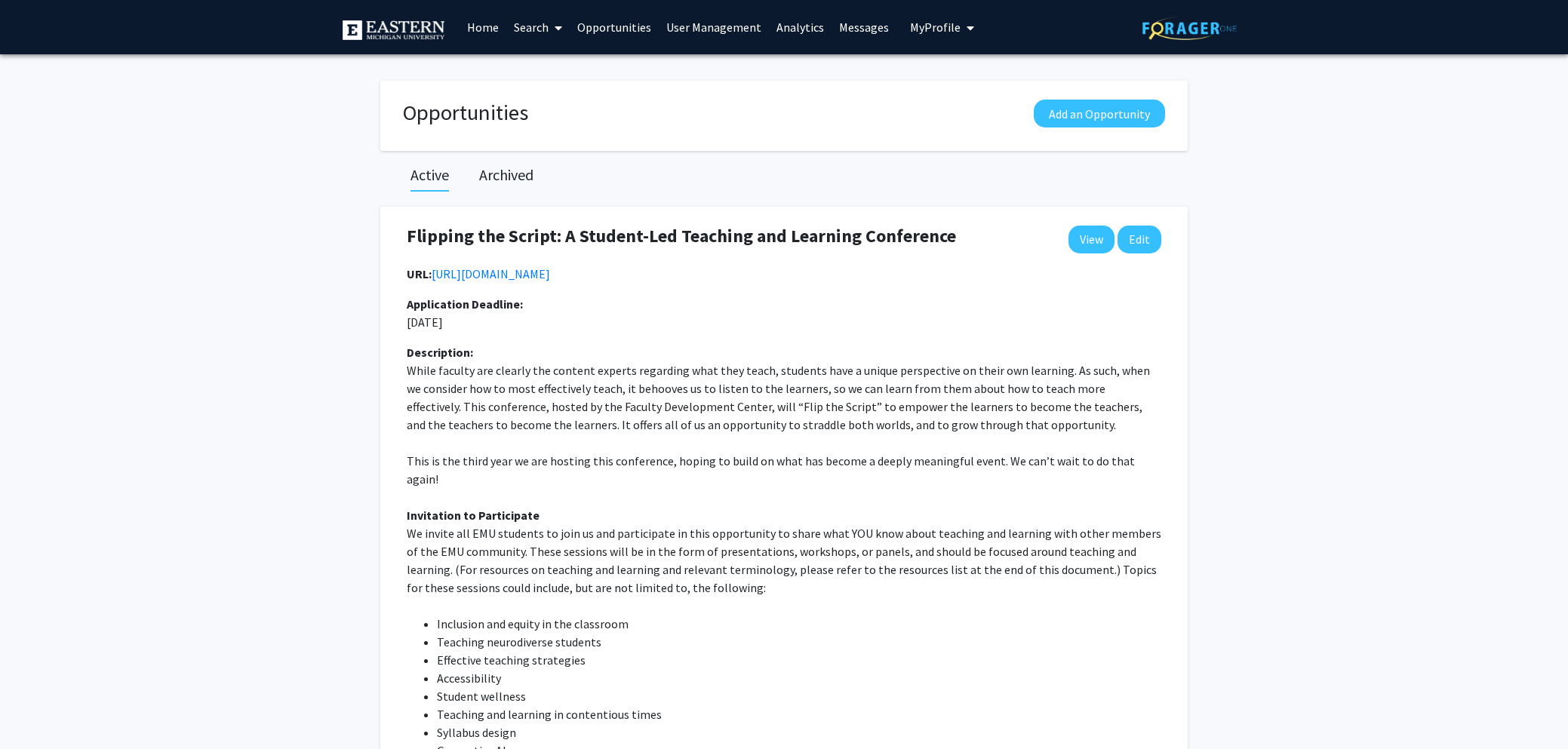
drag, startPoint x: 485, startPoint y: 26, endPoint x: 397, endPoint y: 5, distance: 90.5
click at [484, 26] on link "Home" at bounding box center [483, 27] width 47 height 53
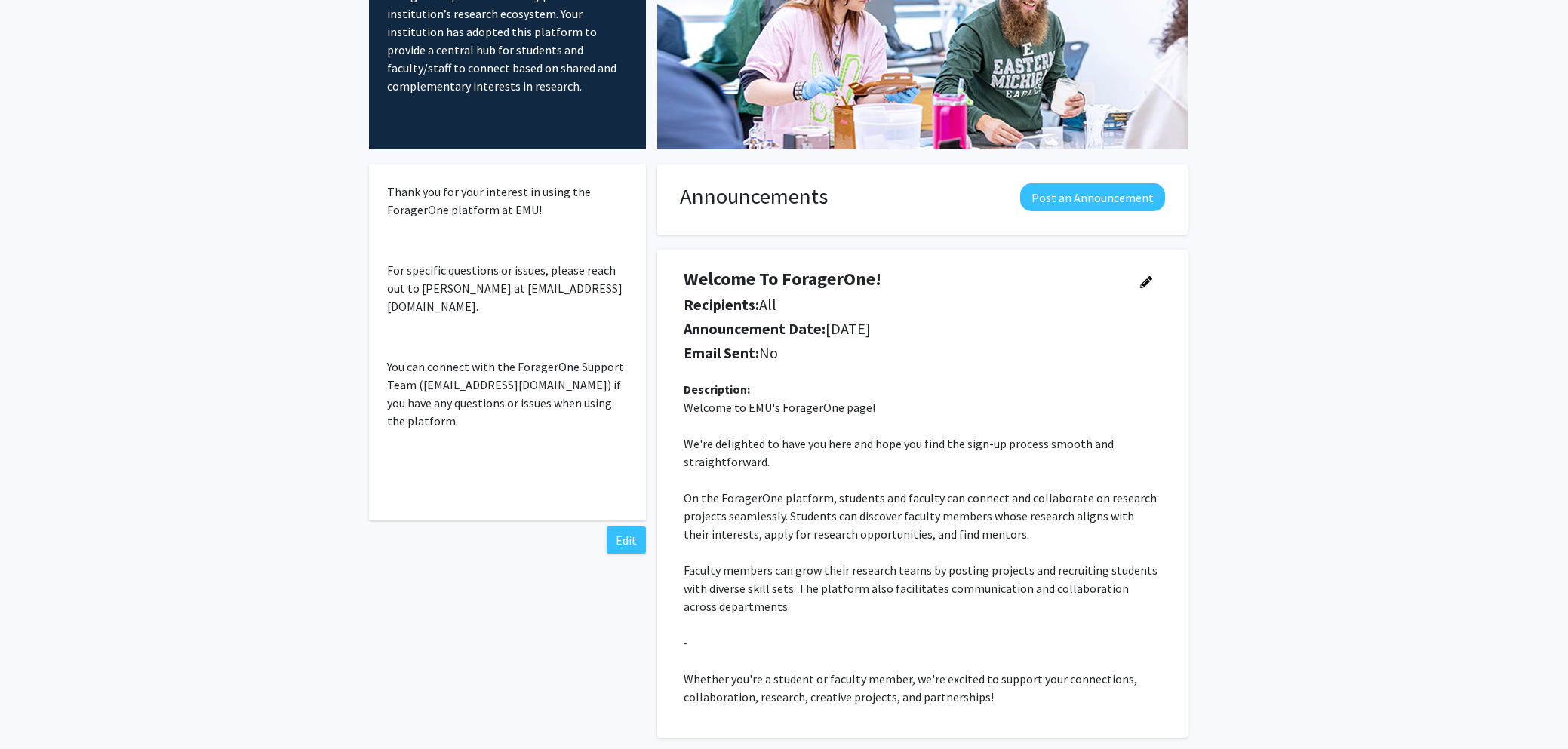
scroll to position [141, 0]
